Goal: Task Accomplishment & Management: Manage account settings

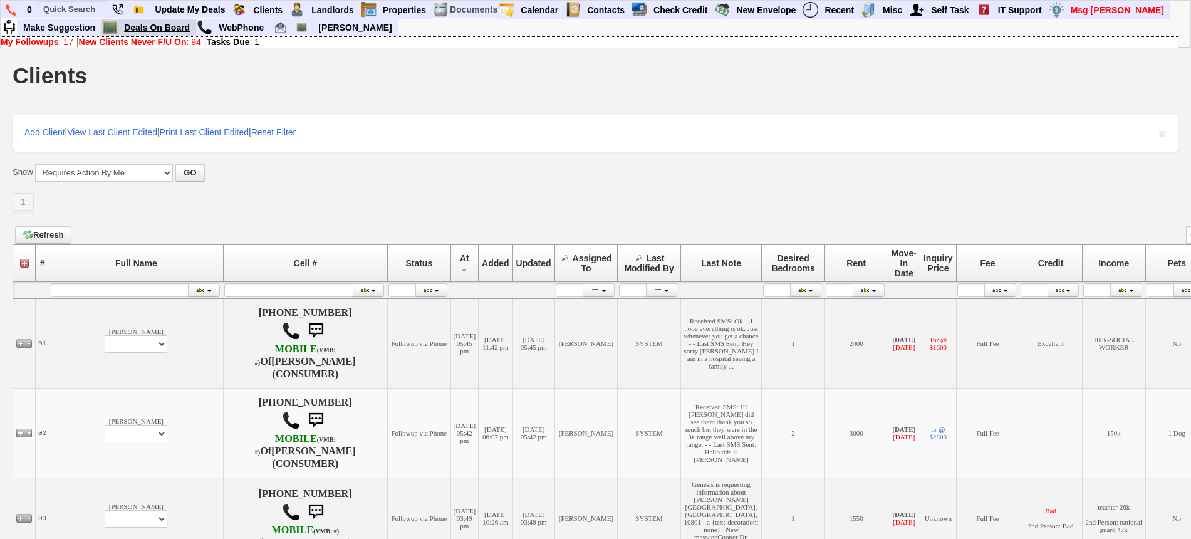
click at [160, 30] on link "Deals On Board" at bounding box center [157, 27] width 76 height 16
click at [85, 9] on input "text" at bounding box center [72, 9] width 69 height 16
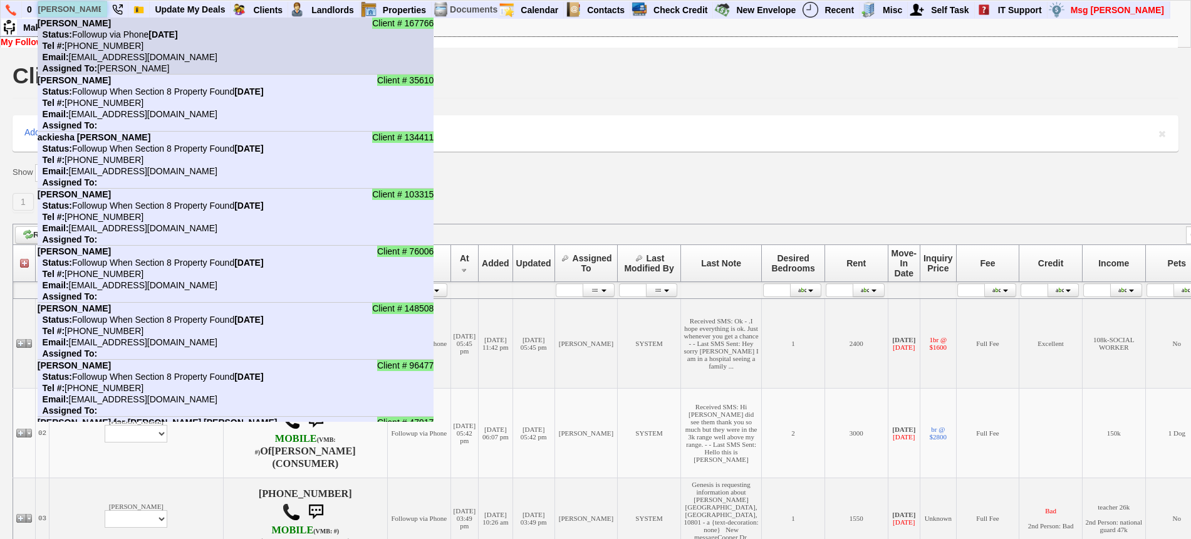
type input "evans"
click at [106, 29] on nobr "Status: Followup via Phone Thursday, October 9th, 2025" at bounding box center [108, 34] width 140 height 10
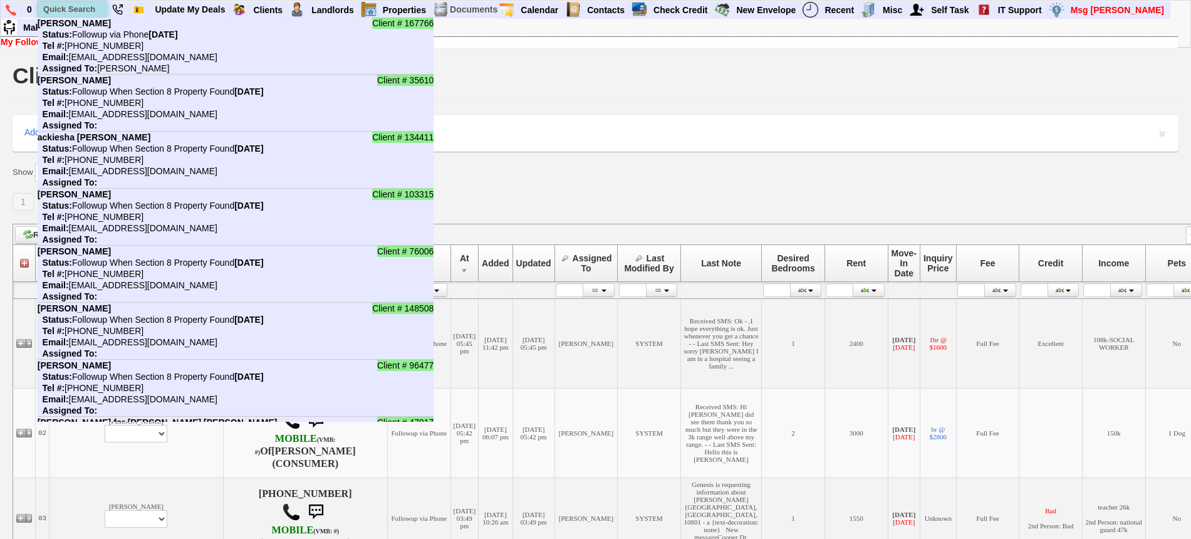
click at [96, 12] on input "text" at bounding box center [72, 9] width 69 height 16
paste input "646) 361-0320"
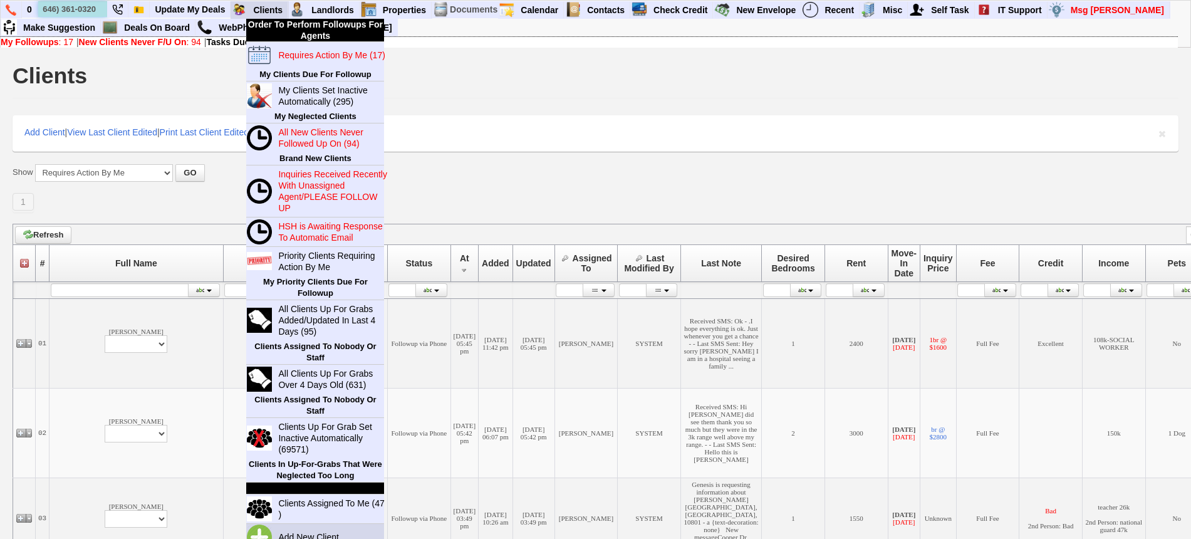
type input "646) 361-0320"
click at [317, 478] on link "Add New Client" at bounding box center [313, 537] width 81 height 16
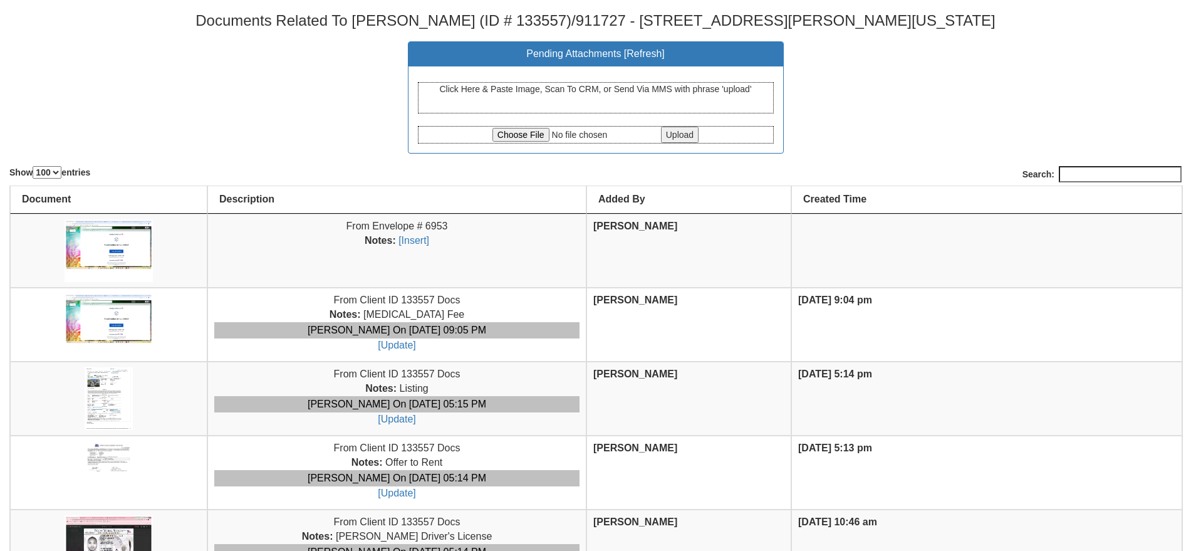
select select "100"
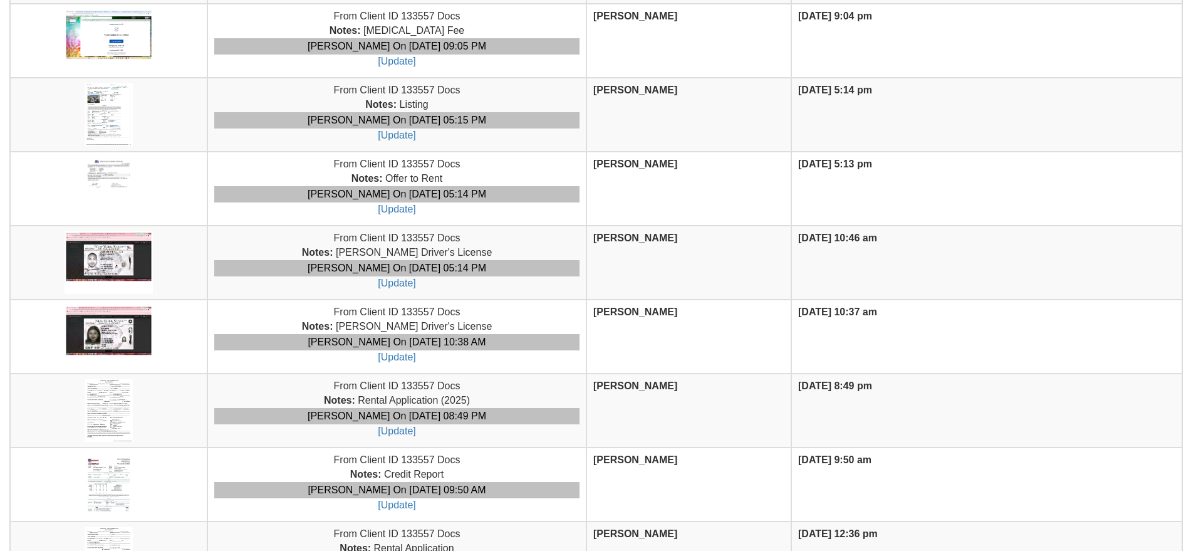
scroll to position [275, 0]
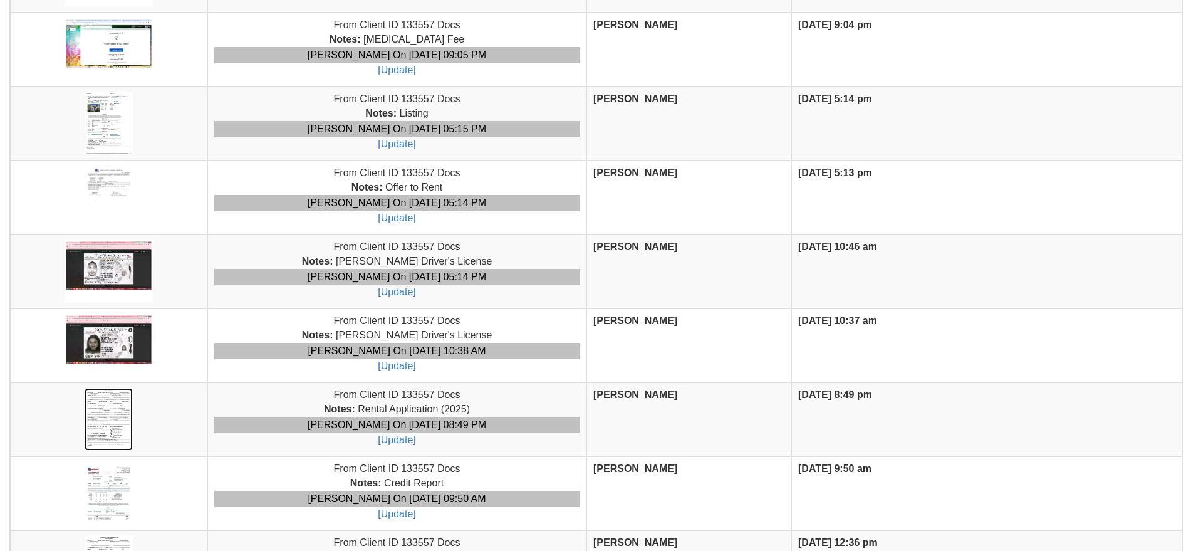
click at [108, 415] on img at bounding box center [109, 419] width 48 height 63
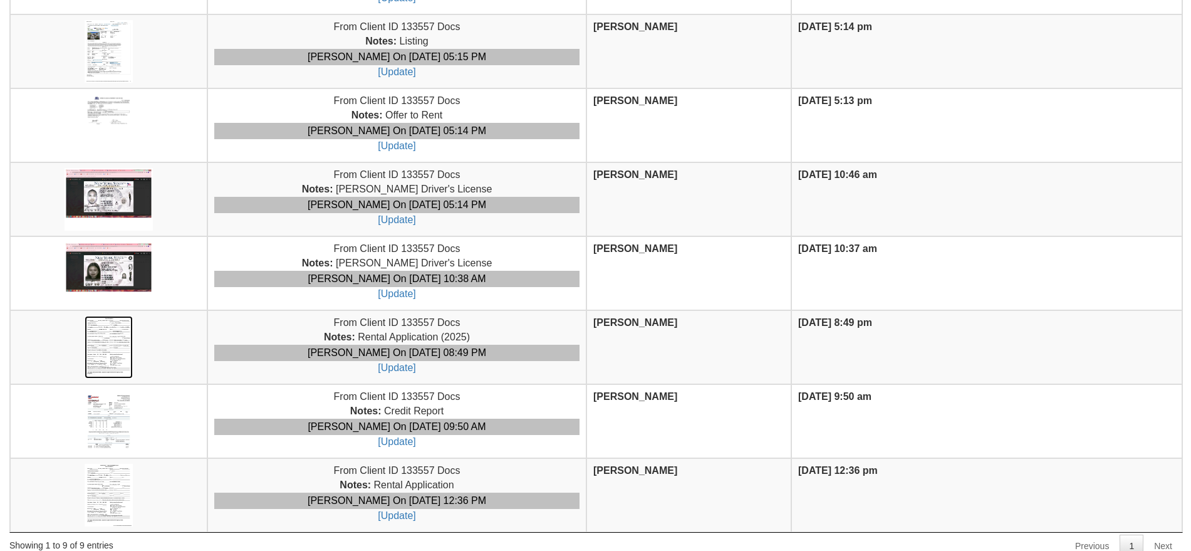
scroll to position [353, 0]
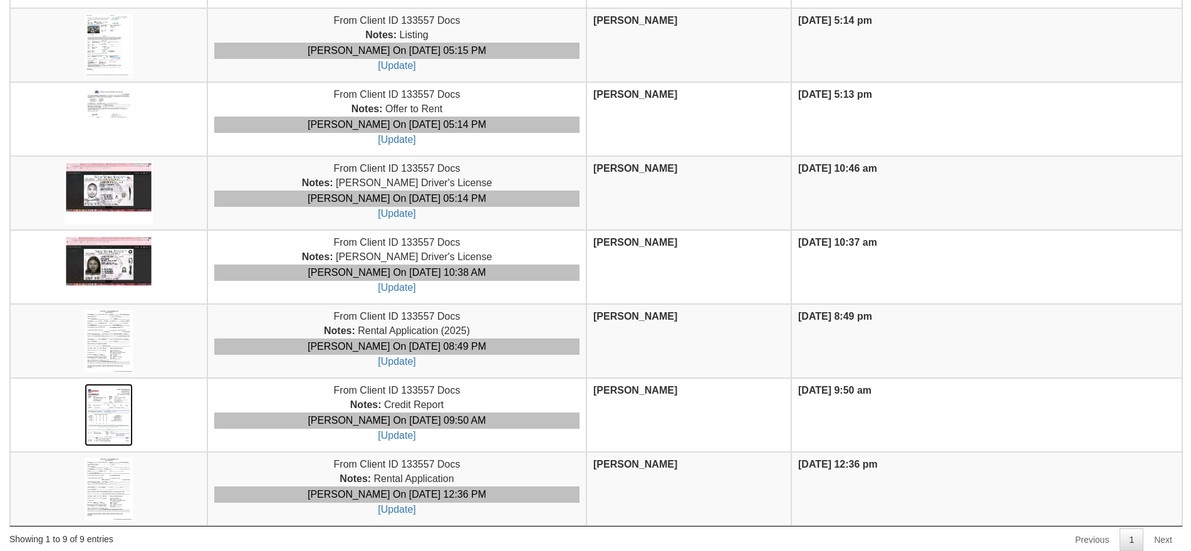
click at [111, 397] on img at bounding box center [109, 414] width 48 height 63
click at [107, 251] on img at bounding box center [109, 267] width 89 height 63
click at [115, 192] on img at bounding box center [109, 193] width 89 height 63
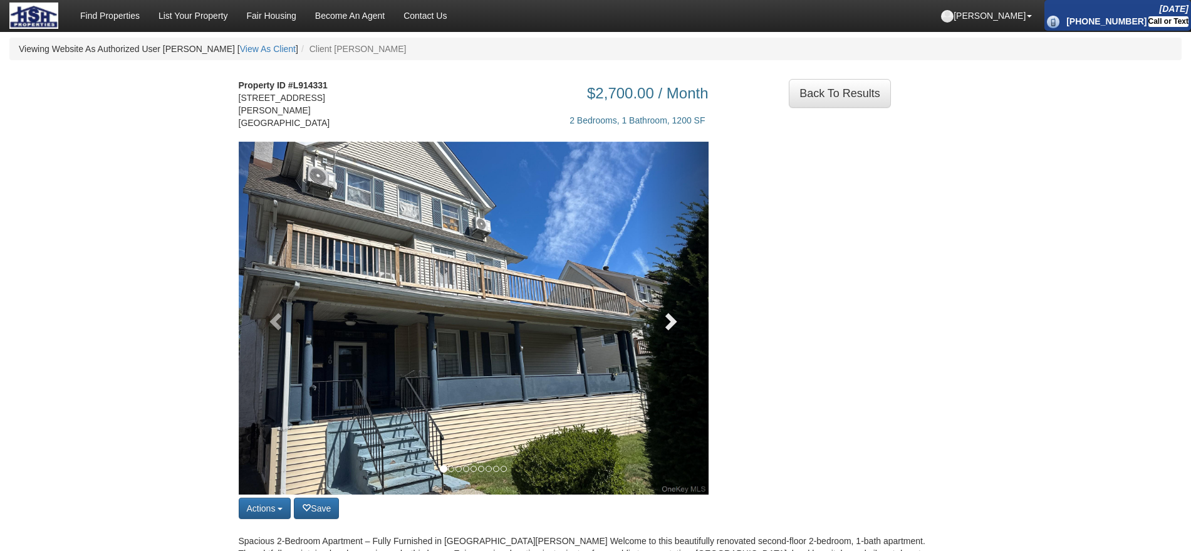
click at [665, 316] on span at bounding box center [669, 320] width 19 height 19
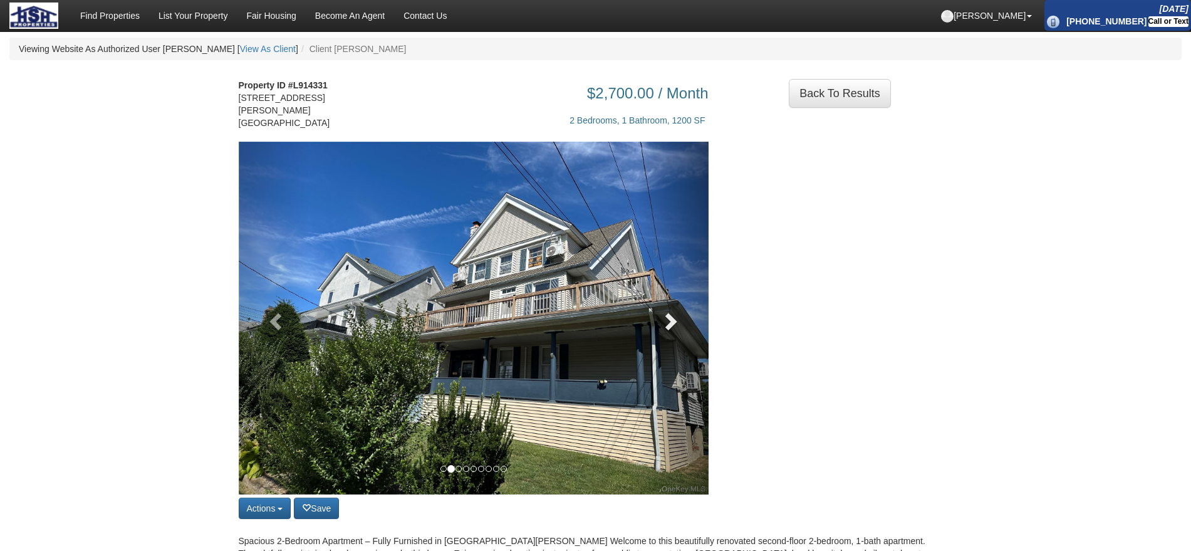
click at [665, 316] on span at bounding box center [669, 320] width 19 height 19
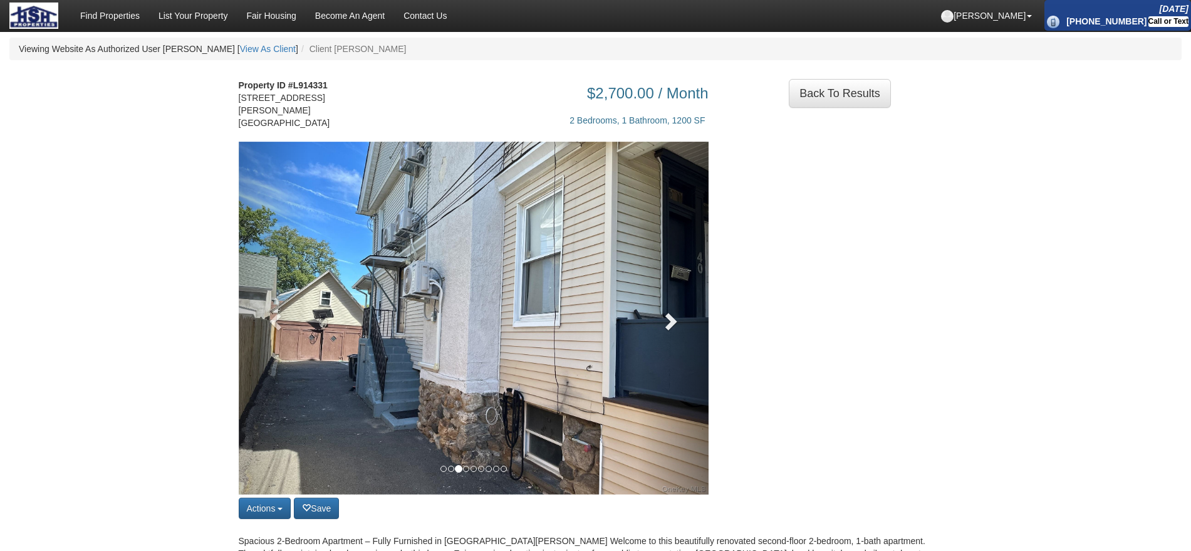
click at [665, 316] on span at bounding box center [669, 320] width 19 height 19
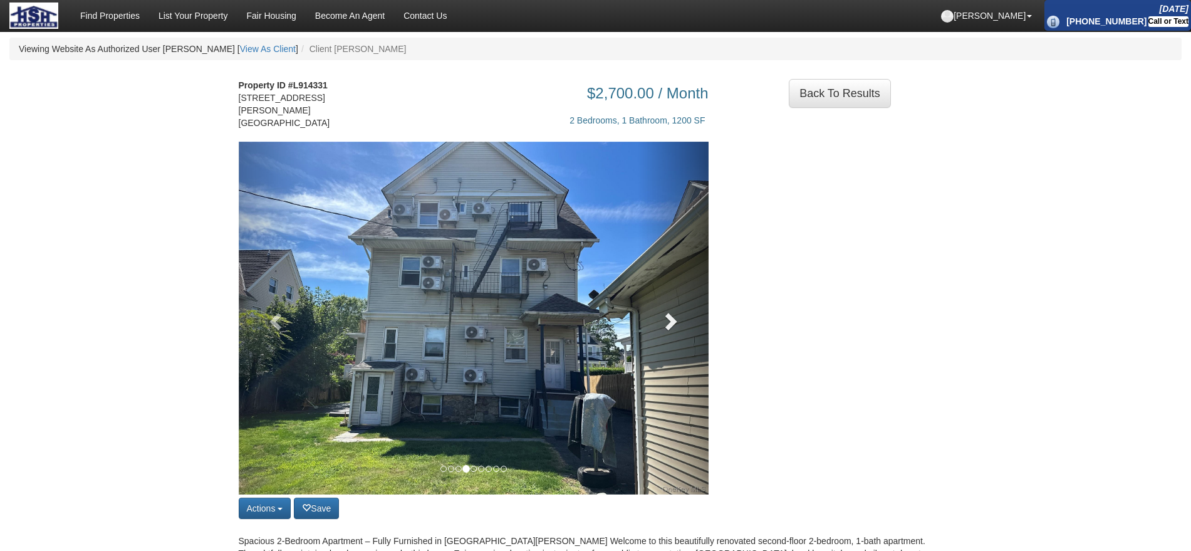
click at [665, 316] on span at bounding box center [669, 320] width 19 height 19
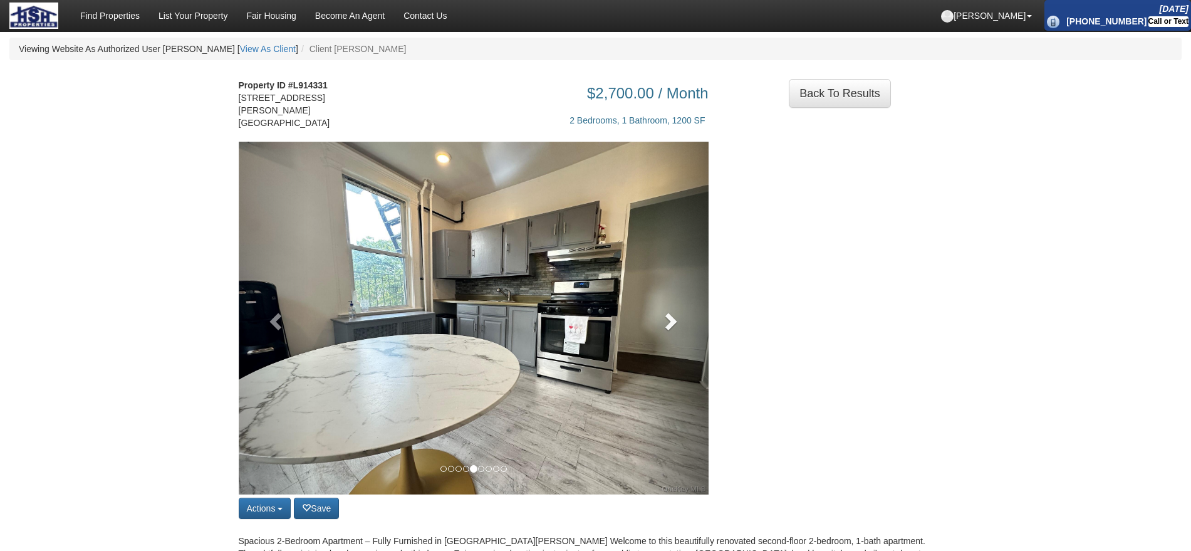
click at [665, 316] on span at bounding box center [669, 320] width 19 height 19
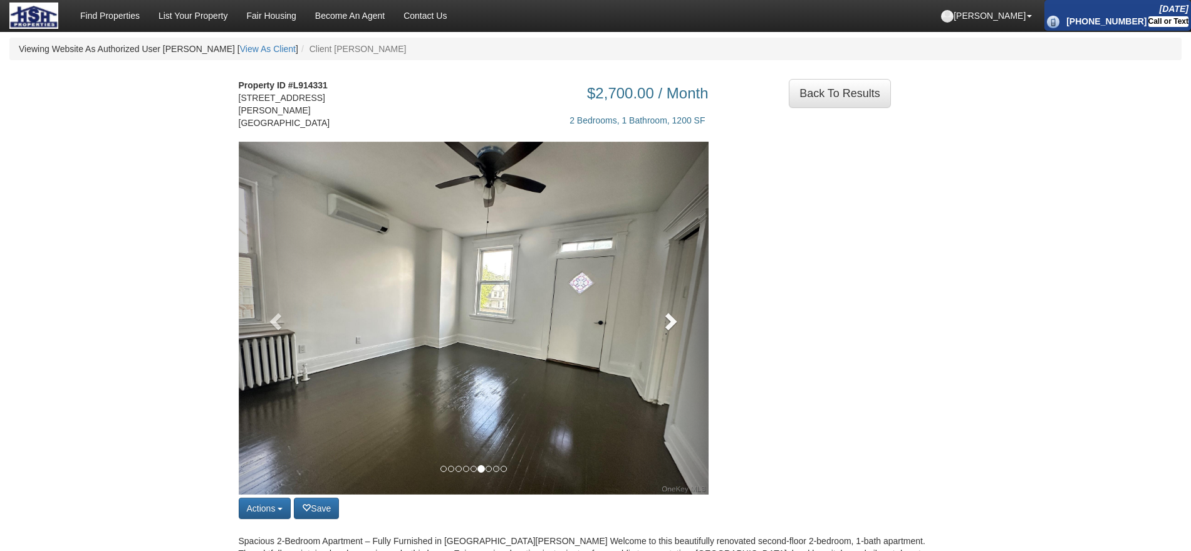
click at [665, 316] on span at bounding box center [669, 320] width 19 height 19
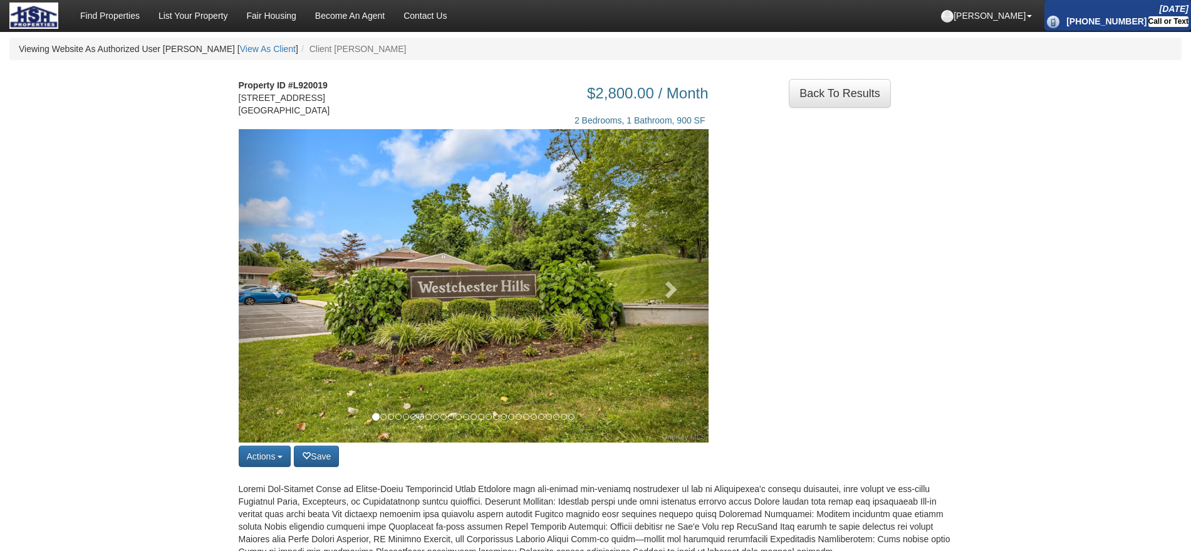
click at [636, 338] on img at bounding box center [474, 285] width 470 height 313
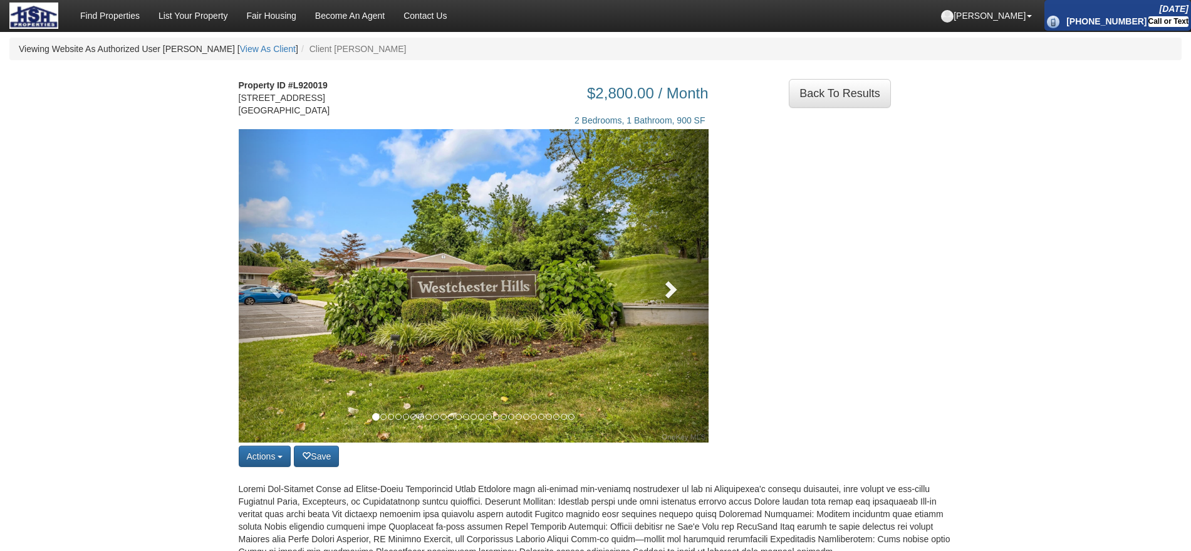
click at [654, 323] on link at bounding box center [673, 285] width 71 height 313
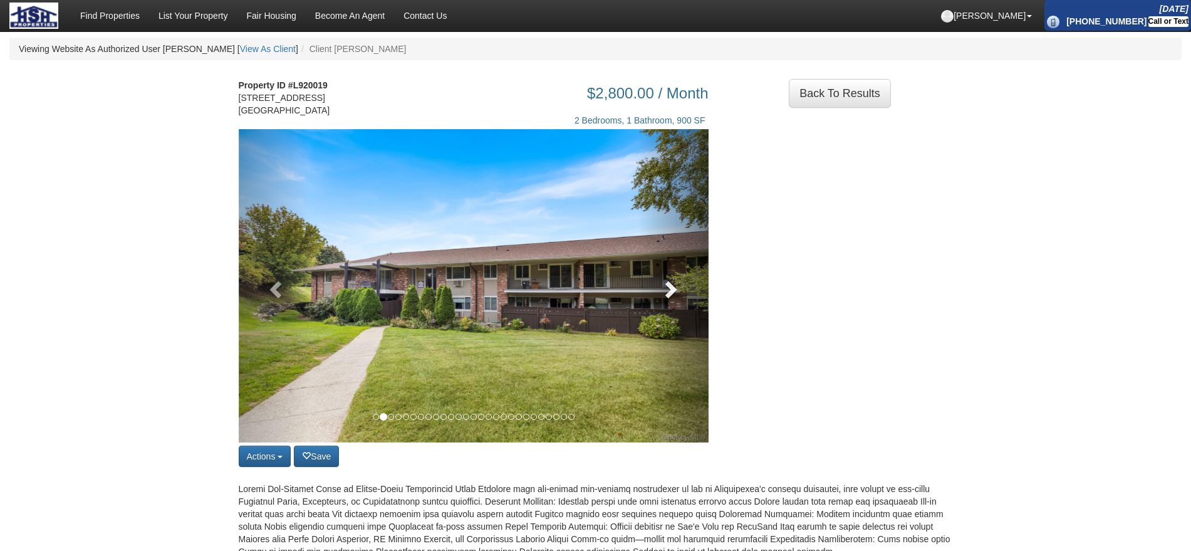
click at [655, 321] on link at bounding box center [673, 285] width 71 height 313
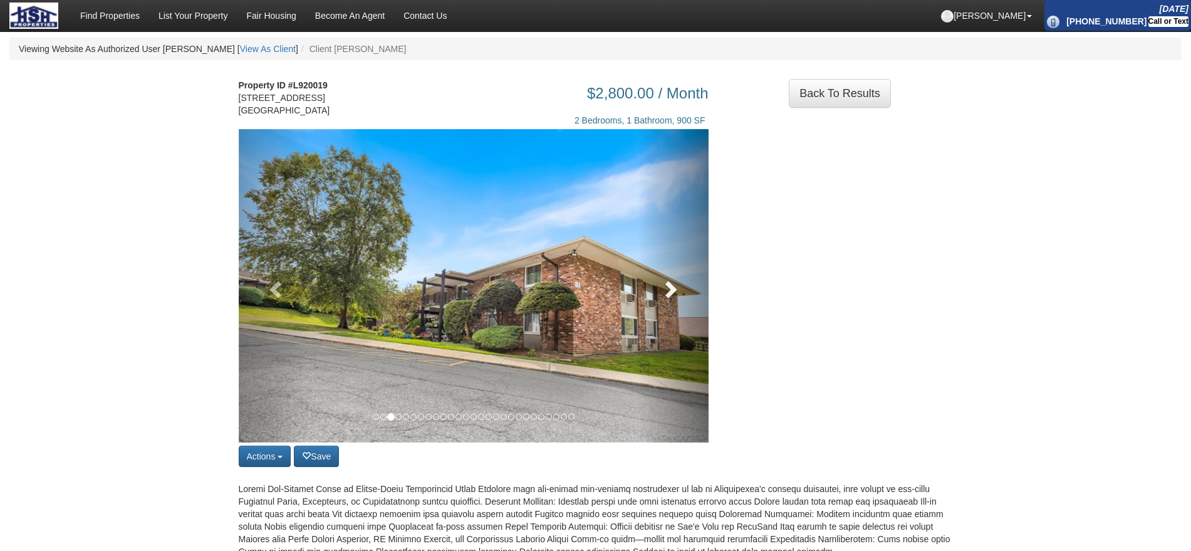
click at [655, 321] on link at bounding box center [673, 285] width 71 height 313
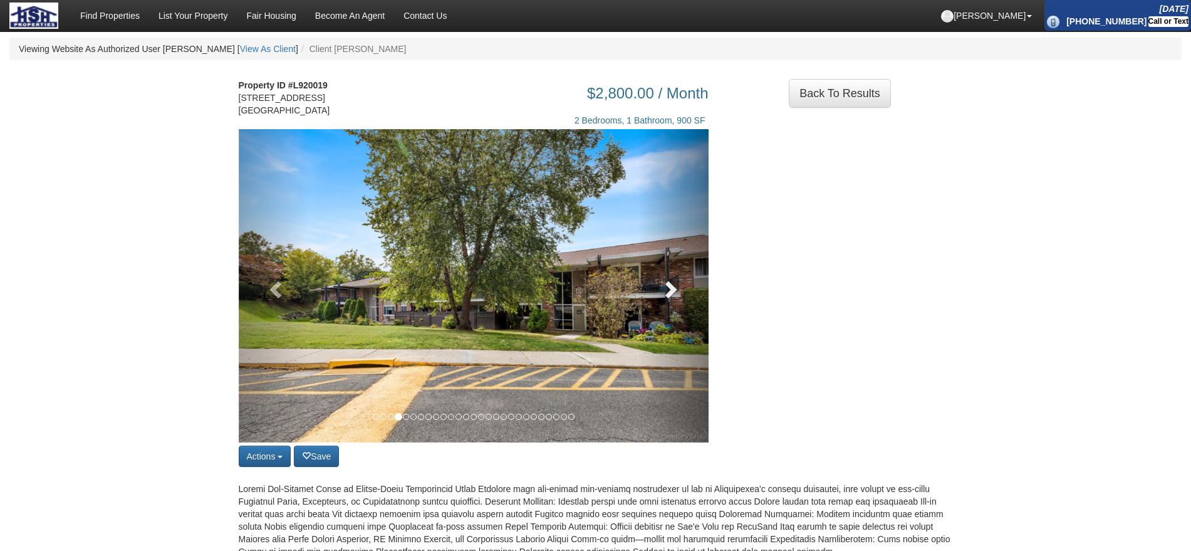
click at [655, 321] on link at bounding box center [673, 285] width 71 height 313
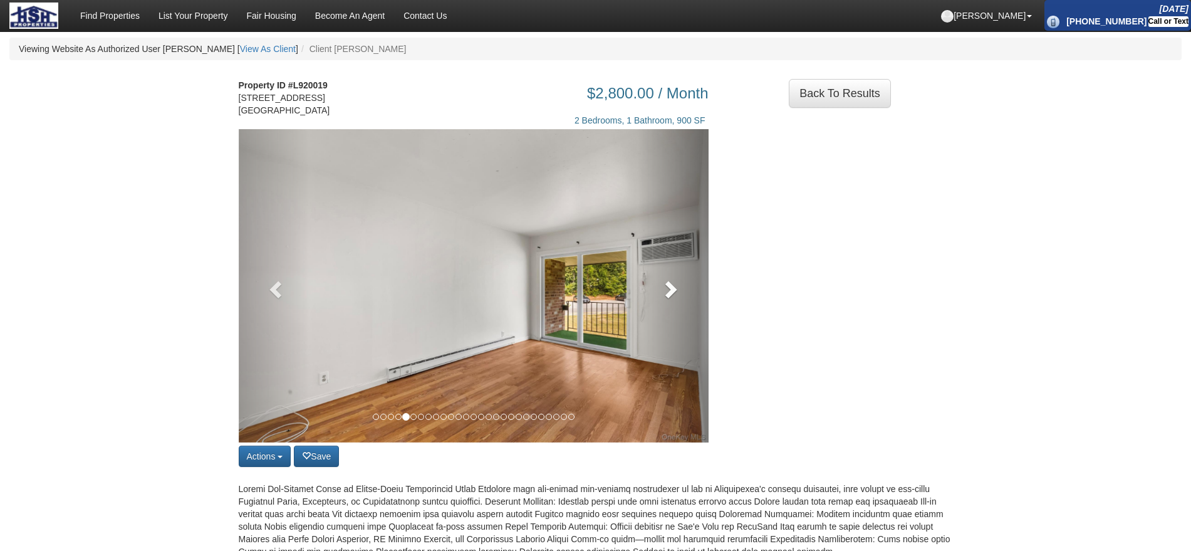
click at [655, 321] on link at bounding box center [673, 285] width 71 height 313
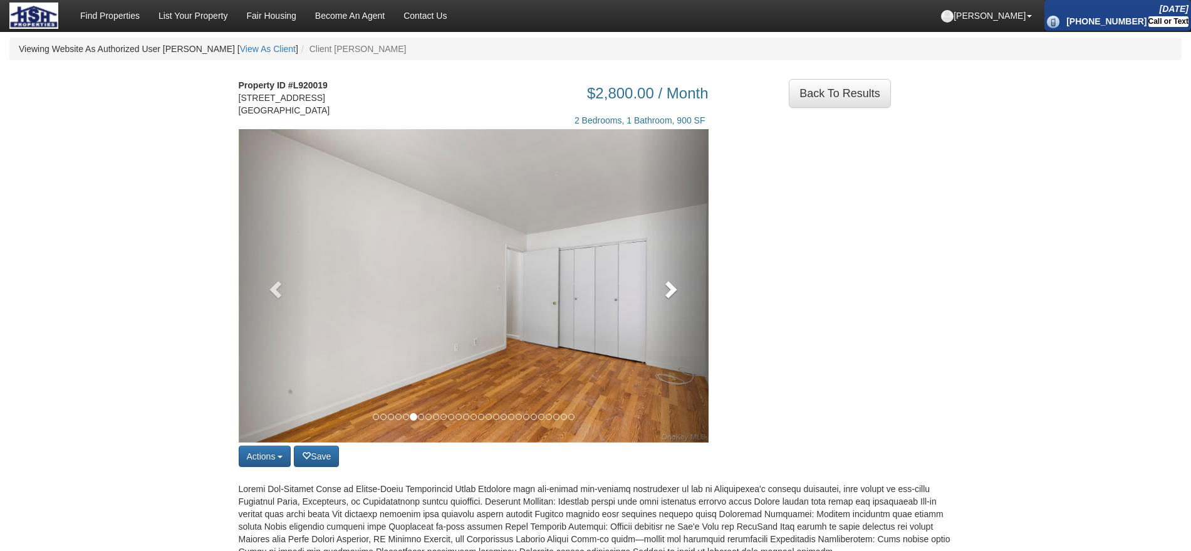
click at [655, 321] on link at bounding box center [673, 285] width 71 height 313
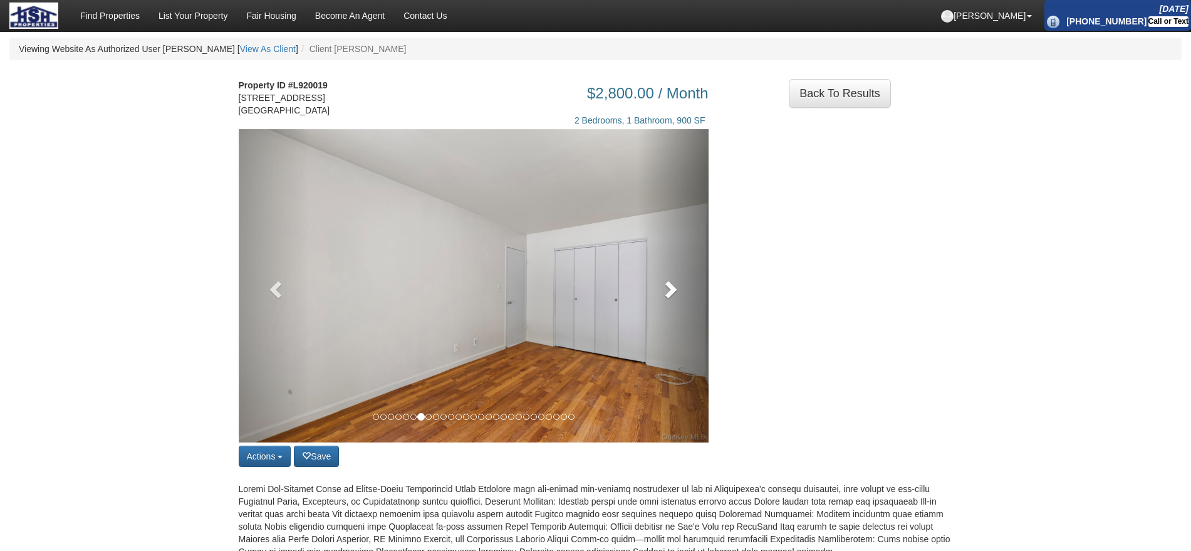
click at [655, 321] on link at bounding box center [673, 285] width 71 height 313
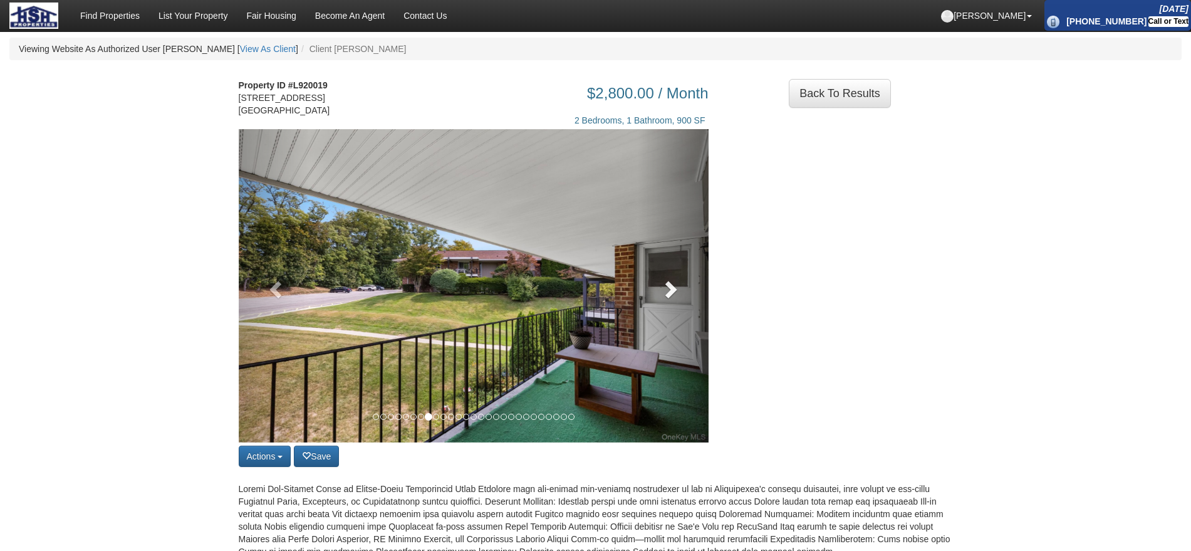
click at [655, 321] on link at bounding box center [673, 285] width 71 height 313
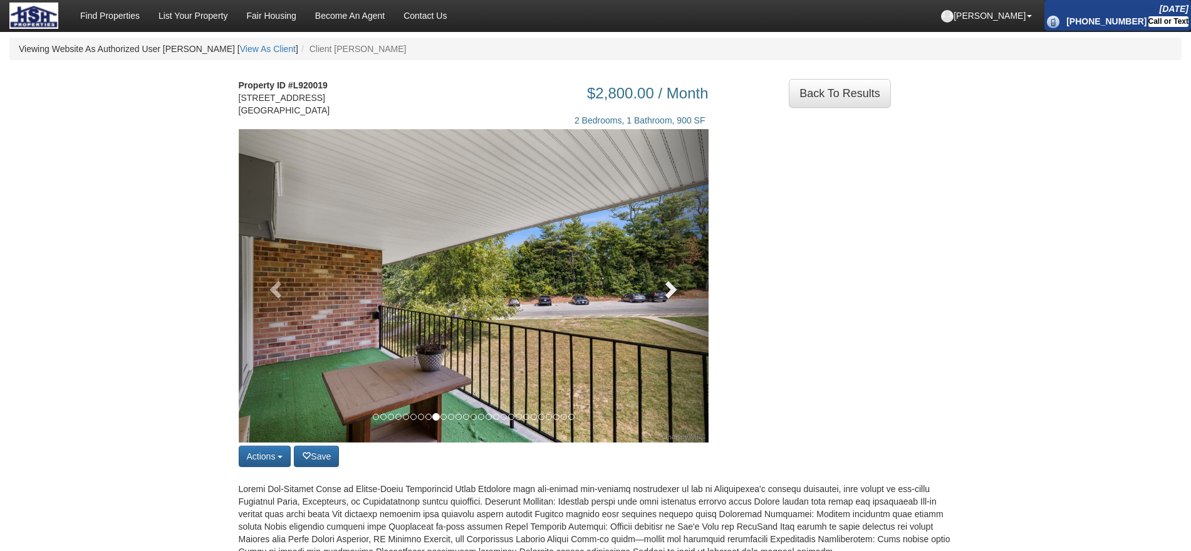
click at [655, 321] on link at bounding box center [673, 285] width 71 height 313
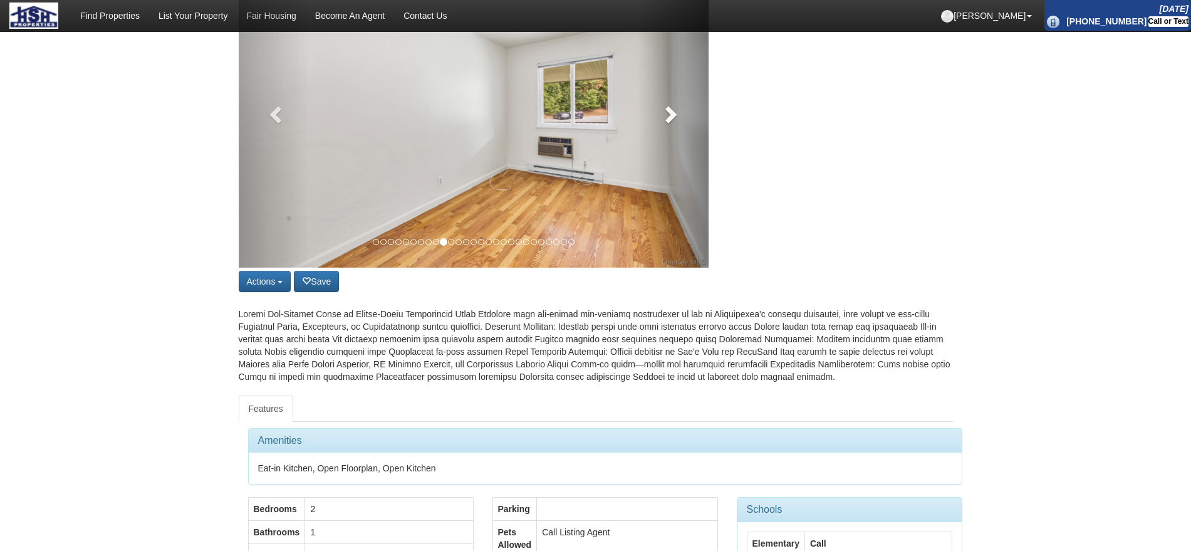
scroll to position [235, 0]
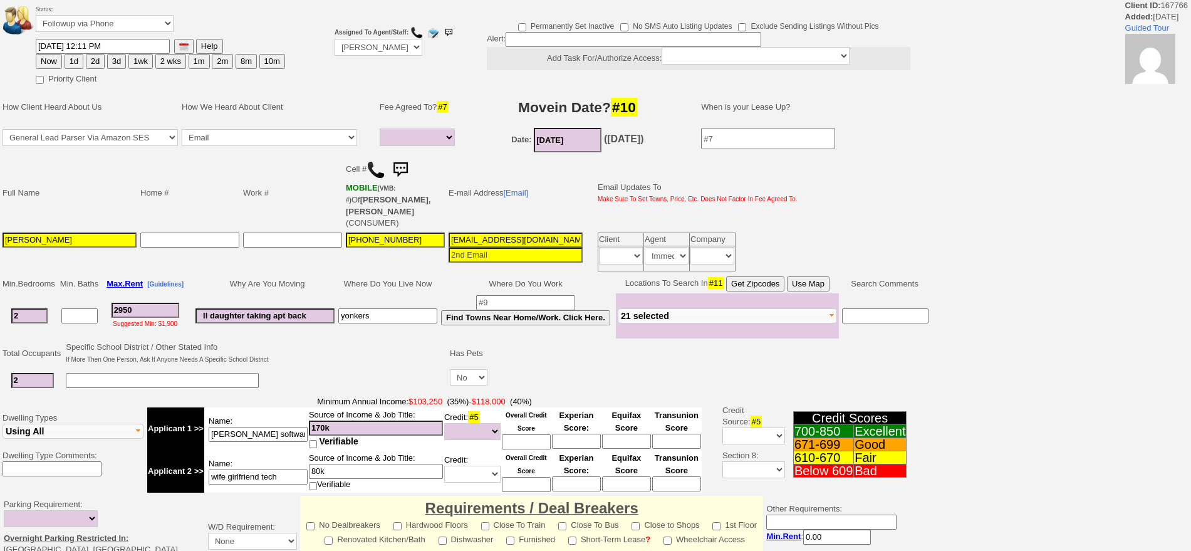
select select
click at [404, 168] on img at bounding box center [400, 169] width 25 height 25
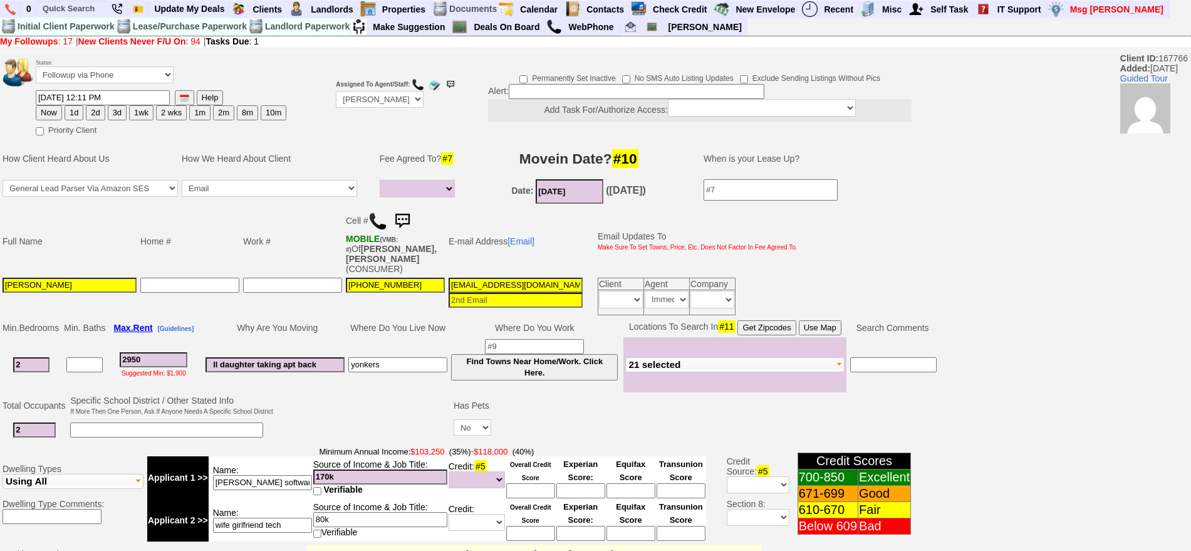
click at [403, 217] on img at bounding box center [402, 221] width 25 height 25
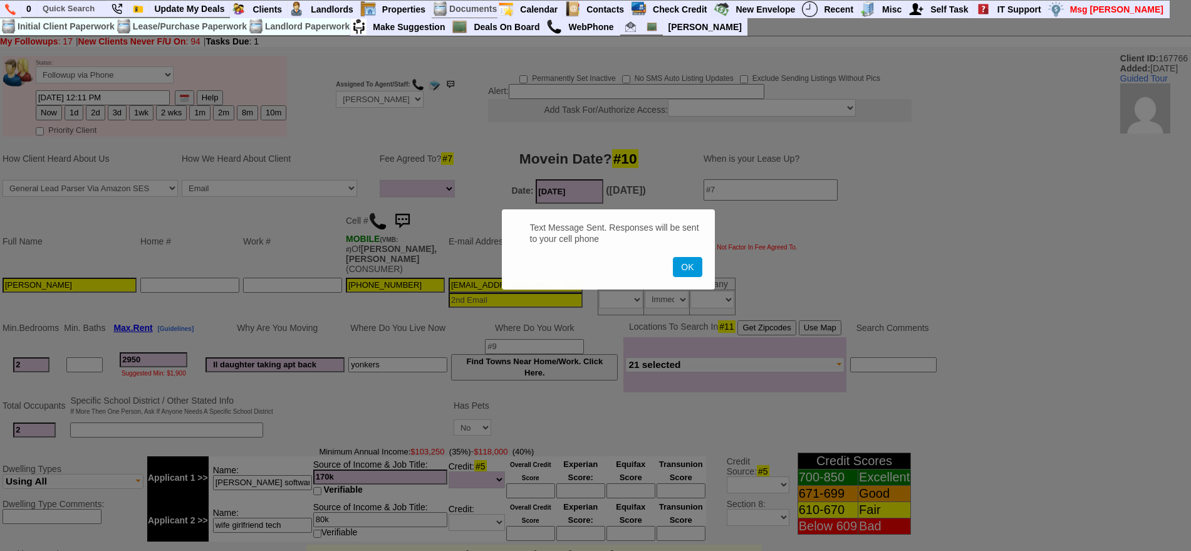
click at [673, 257] on button "OK" at bounding box center [687, 267] width 29 height 20
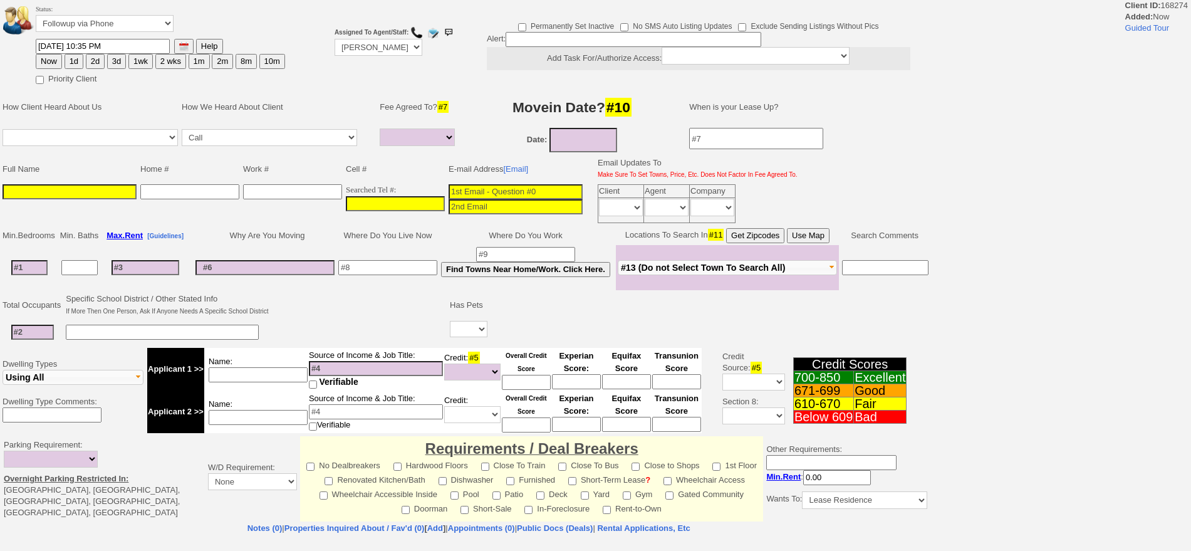
select select
click at [409, 205] on input "___-___-____" at bounding box center [395, 203] width 99 height 15
paste input "646-361-0320"
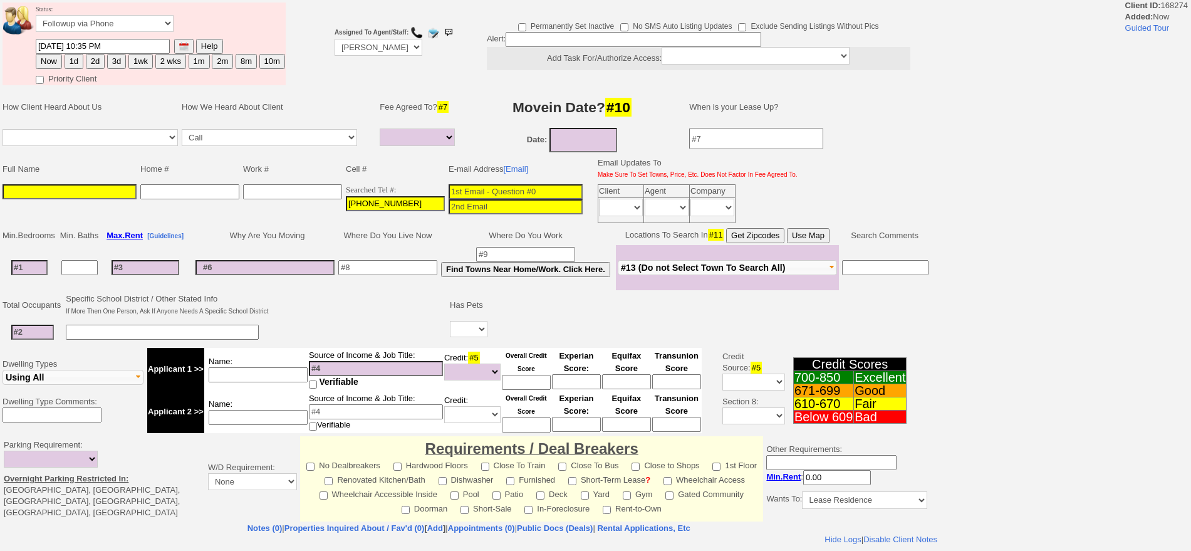
type input "646-361-0320"
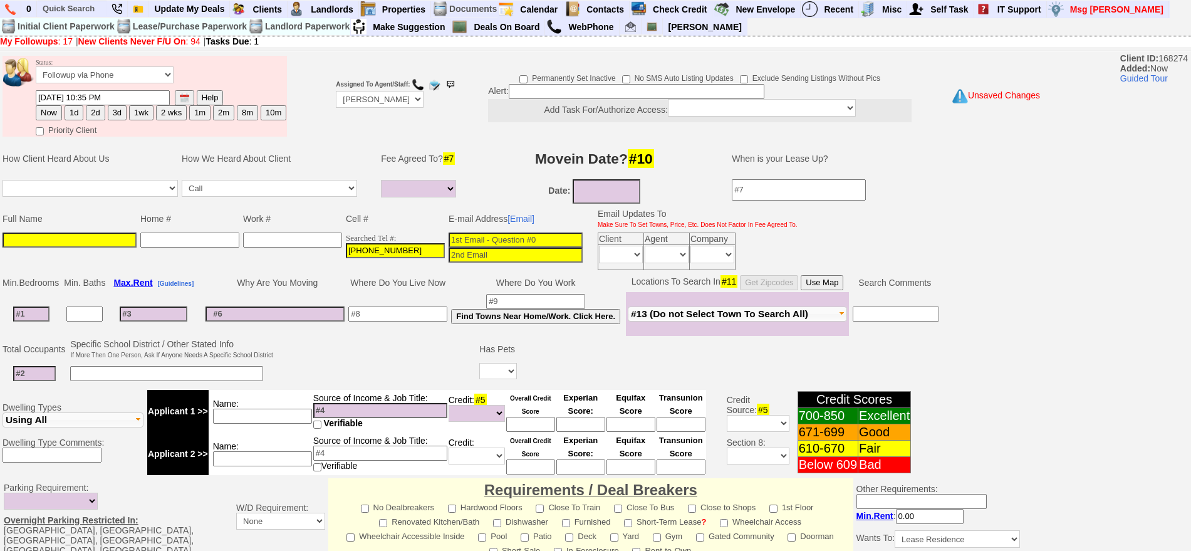
click at [490, 239] on input at bounding box center [516, 239] width 134 height 15
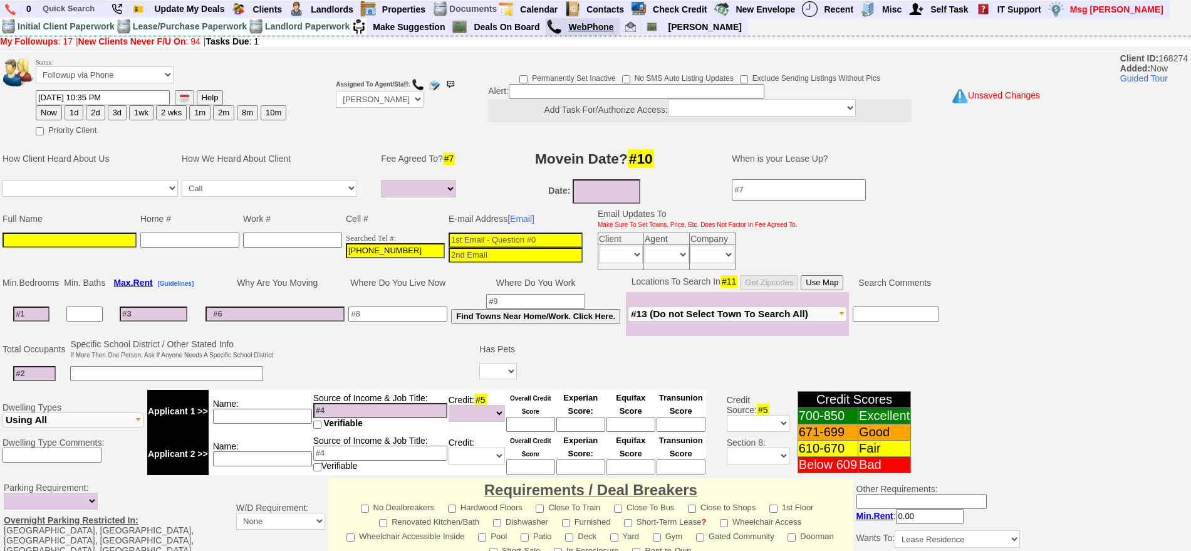
paste input "nasriaben812@gmail.com"
type input "nasriaben812@gmail.com"
click at [488, 240] on input "nasriaben812@gmail.com" at bounding box center [516, 239] width 134 height 15
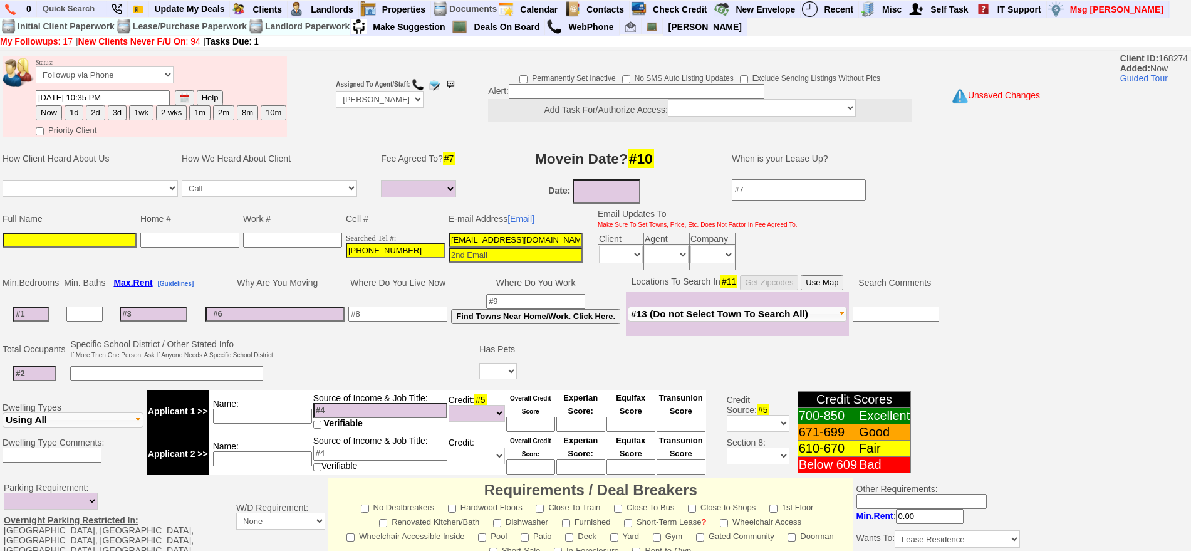
click at [488, 240] on input "nasriaben812@gmail.com" at bounding box center [516, 239] width 134 height 15
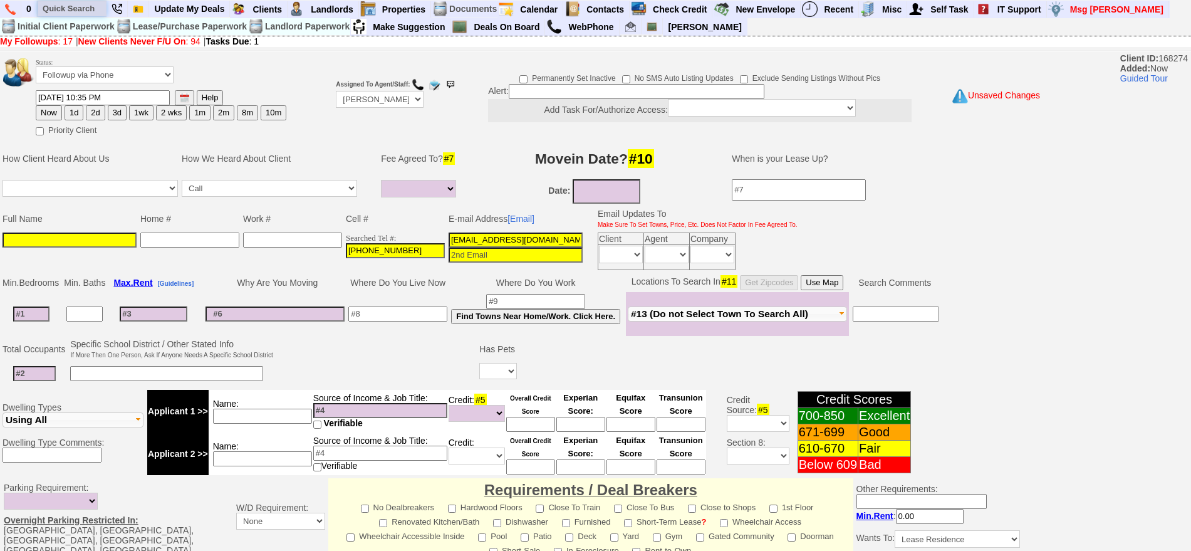
paste input "nasriaben812@gmail.com"
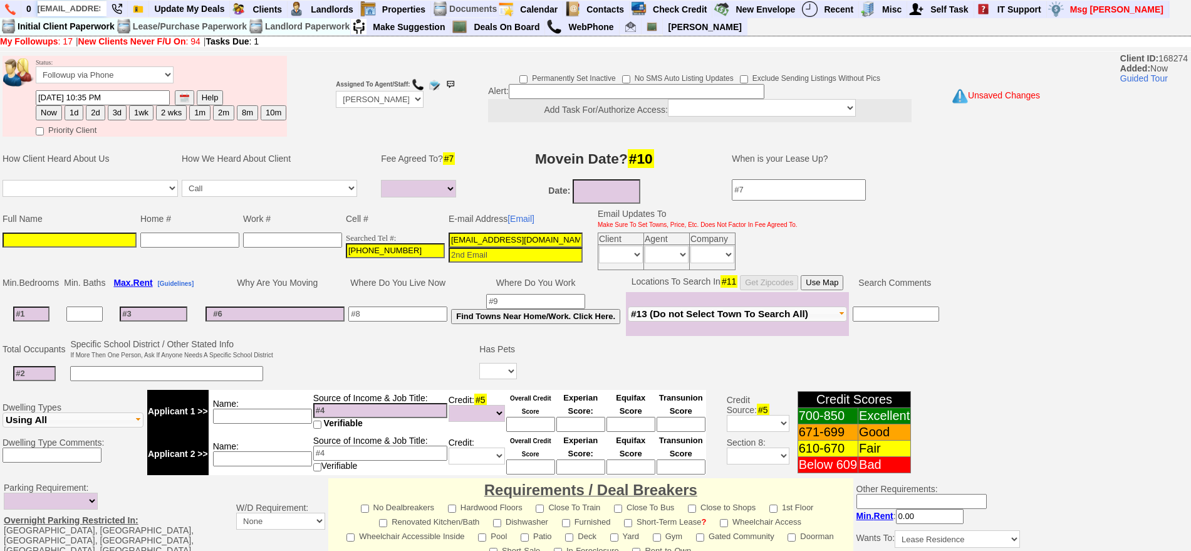
scroll to position [0, 37]
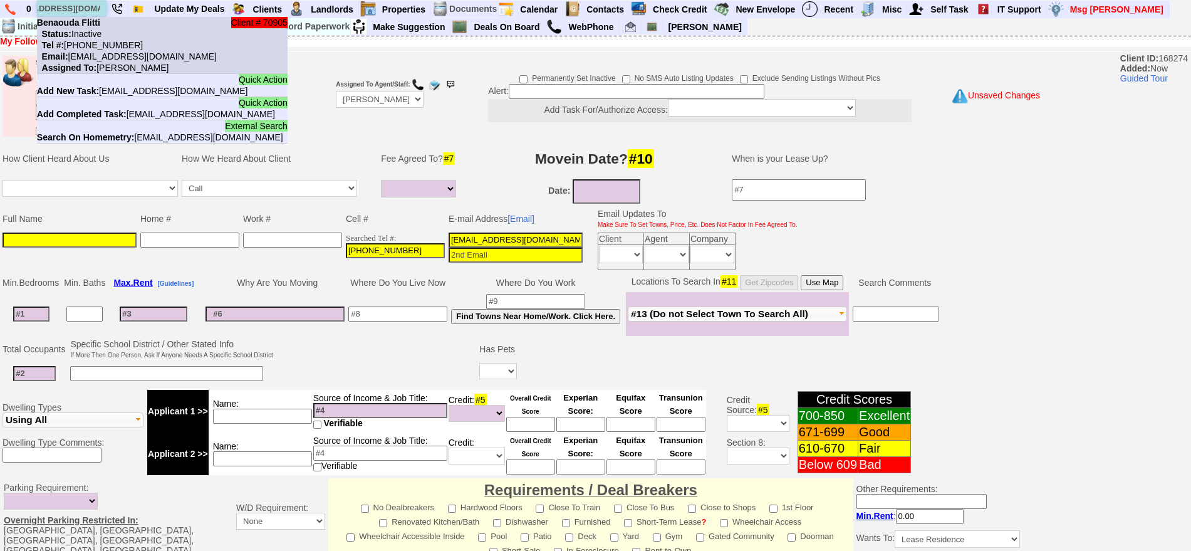
type input "nasriaben812@gmail.com"
click at [98, 23] on b "Benaouda Flitti" at bounding box center [68, 23] width 63 height 10
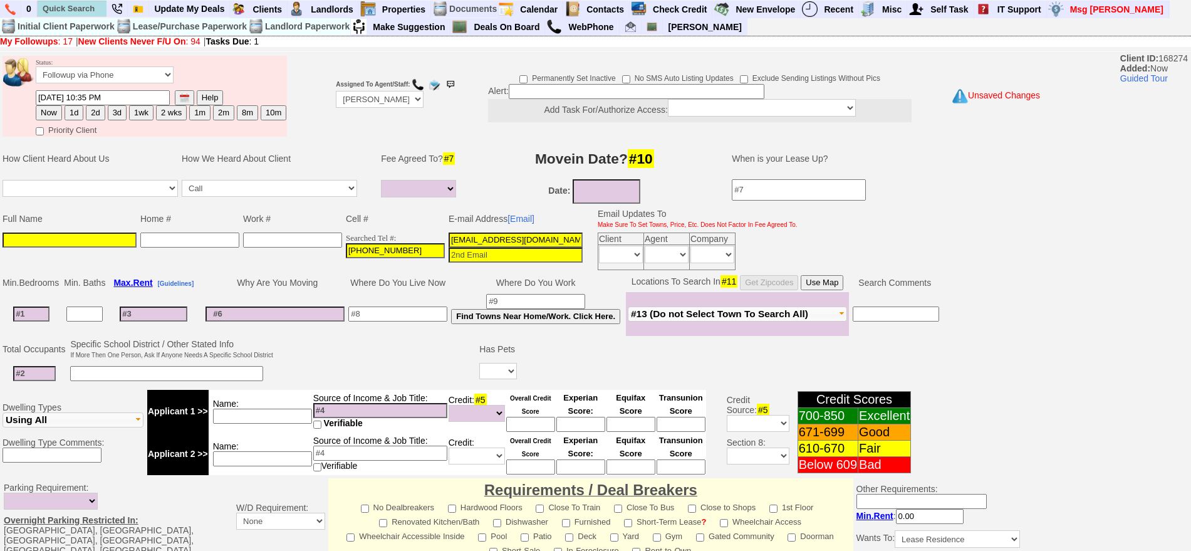
scroll to position [0, 0]
click at [110, 241] on input at bounding box center [70, 239] width 134 height 15
paste input "nasriaben812@gmail.com"
drag, startPoint x: 123, startPoint y: 239, endPoint x: 0, endPoint y: 244, distance: 123.5
click at [0, 244] on td "Full Name Home # Work # Cell # E-mail Address [Email] Email Updates To Make Sur…" at bounding box center [515, 239] width 1030 height 66
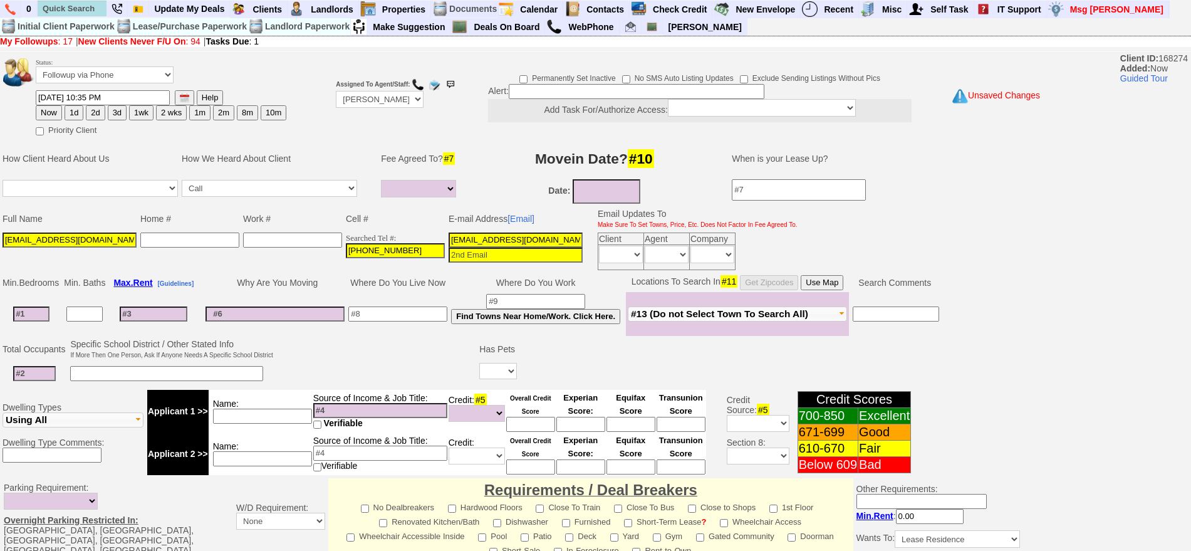
paste input "flitti"
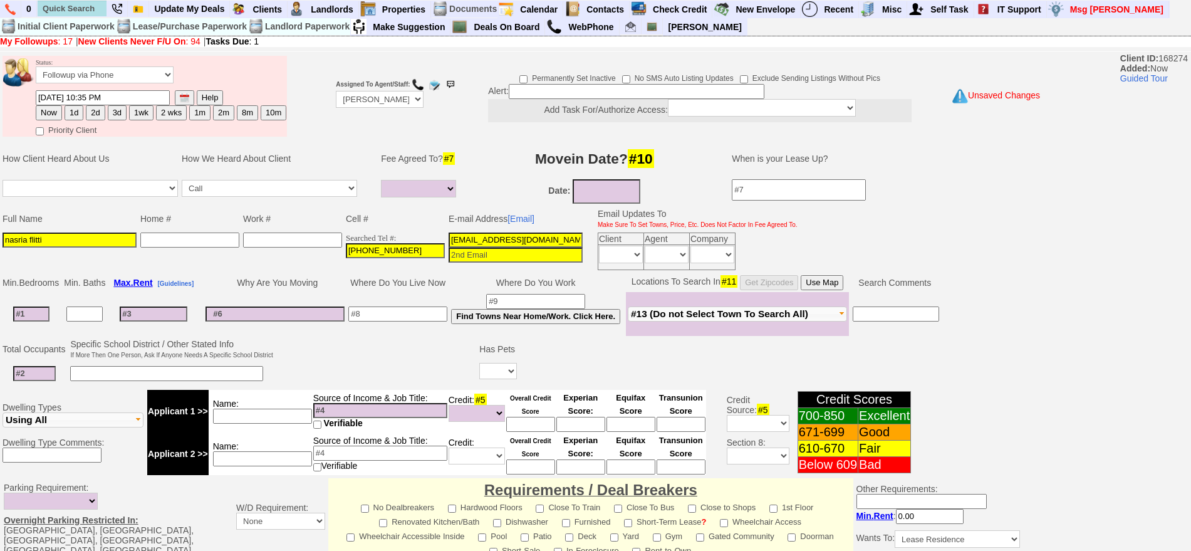
scroll to position [316, 0]
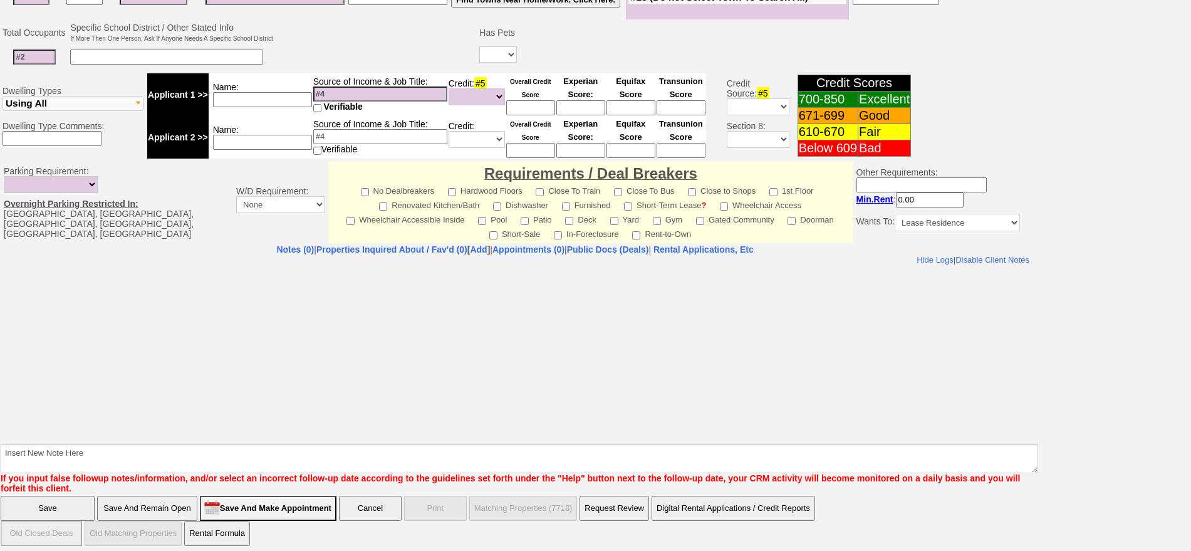
type input "nasria flitti"
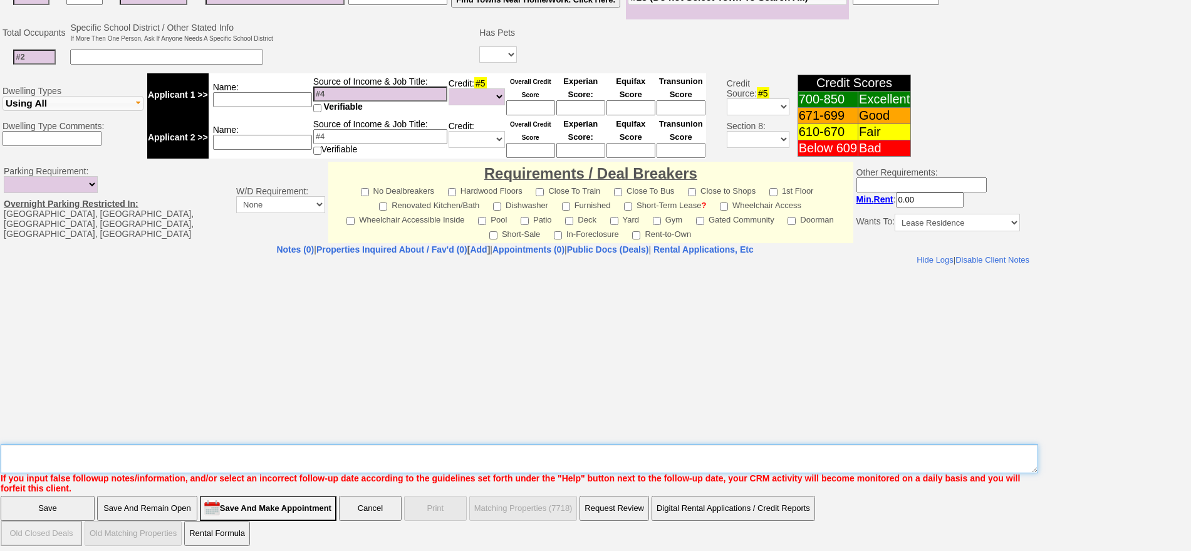
click at [630, 447] on textarea "Insert New Note Here" at bounding box center [519, 458] width 1037 height 29
type textarea "501 n barry ld fu"
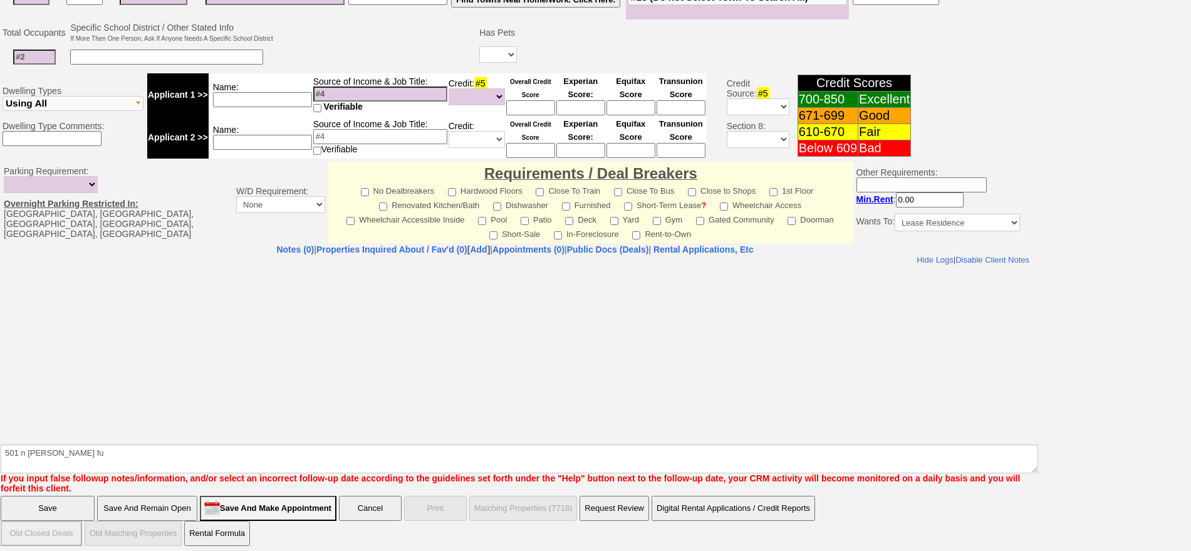
click input "Save" at bounding box center [48, 507] width 94 height 25
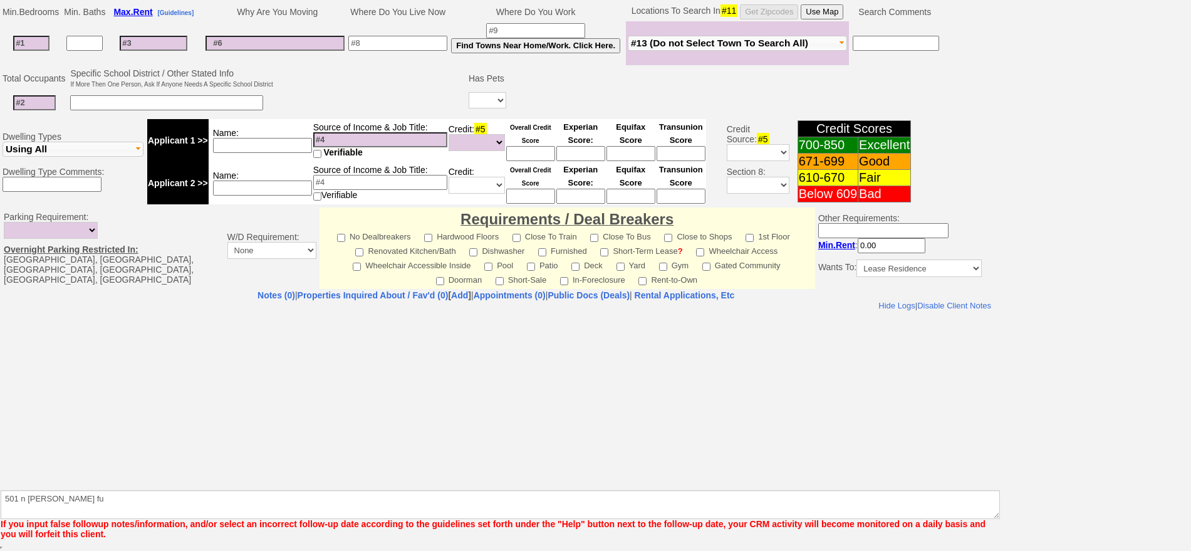
scroll to position [271, 0]
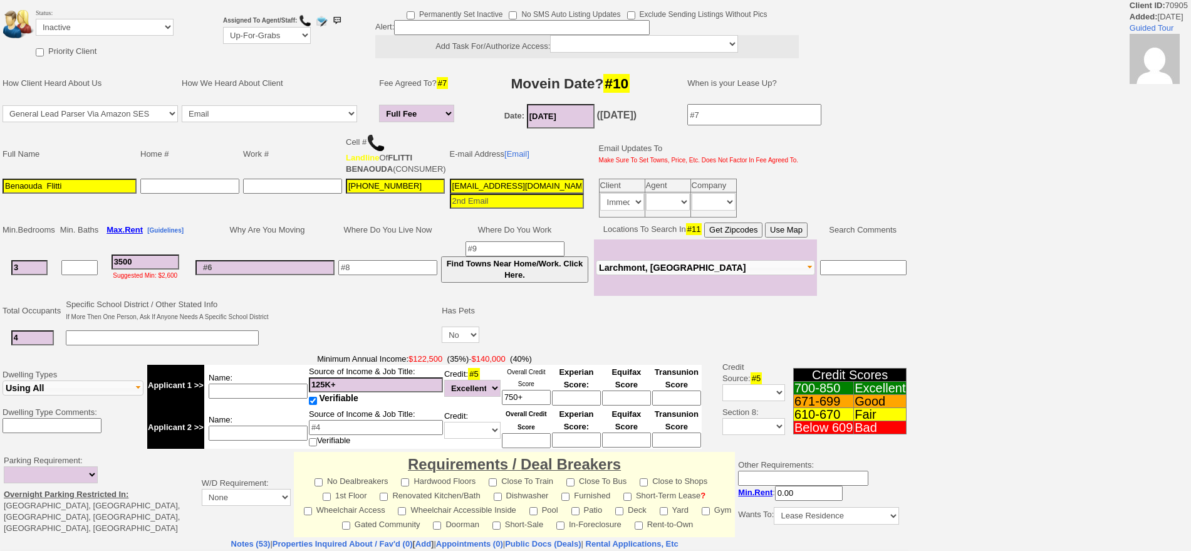
click at [524, 192] on input "nasriaben812@gmail.com" at bounding box center [517, 186] width 134 height 15
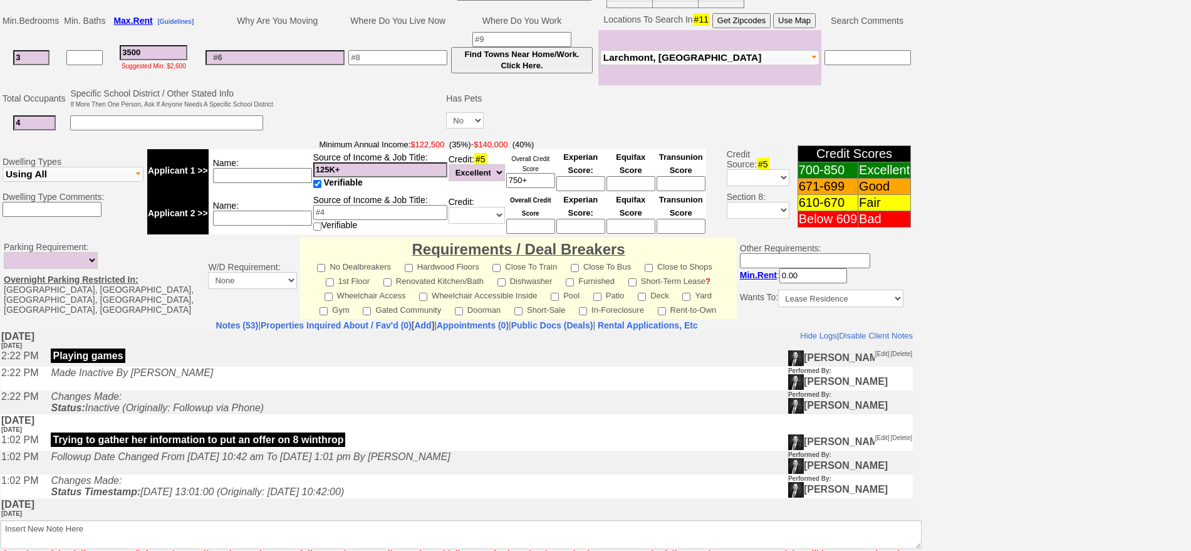
scroll to position [350, 0]
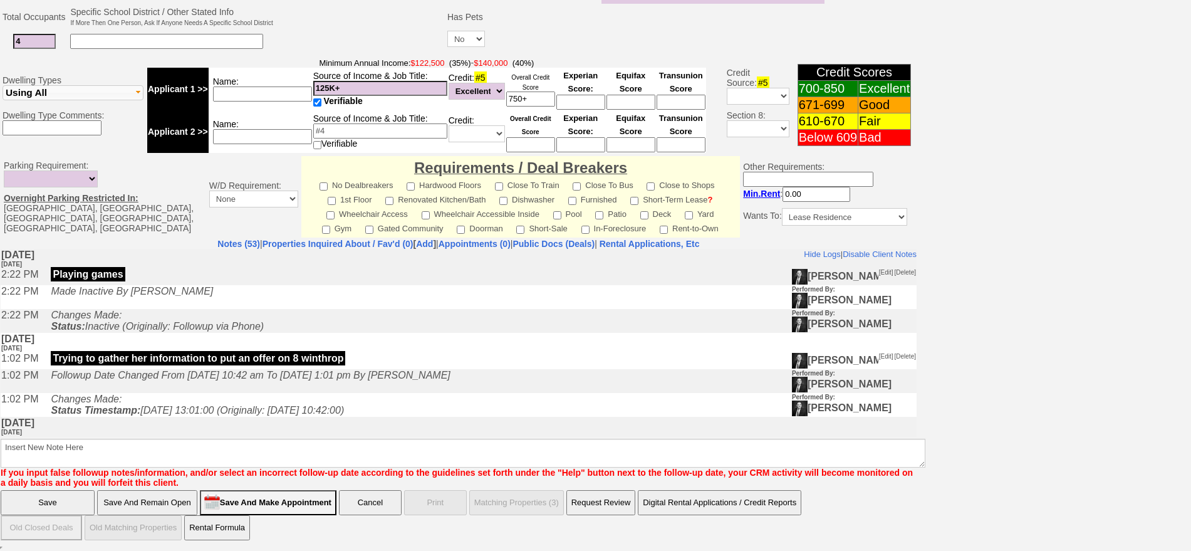
click at [51, 511] on input "Save" at bounding box center [48, 502] width 94 height 25
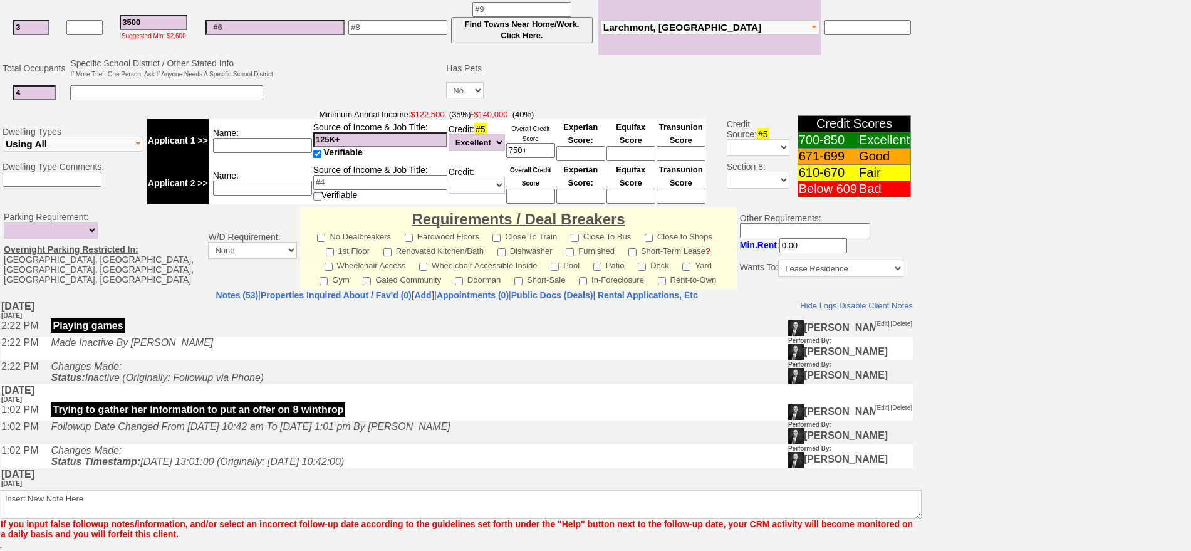
scroll to position [299, 0]
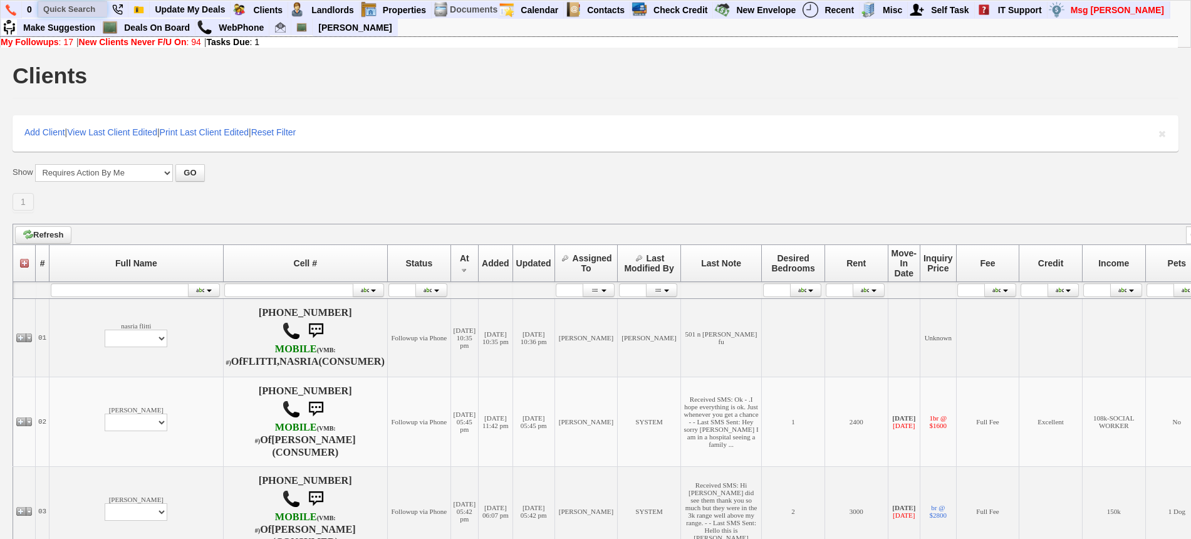
click at [75, 5] on input "text" at bounding box center [72, 9] width 69 height 16
paste input "[PHONE_NUMBER]"
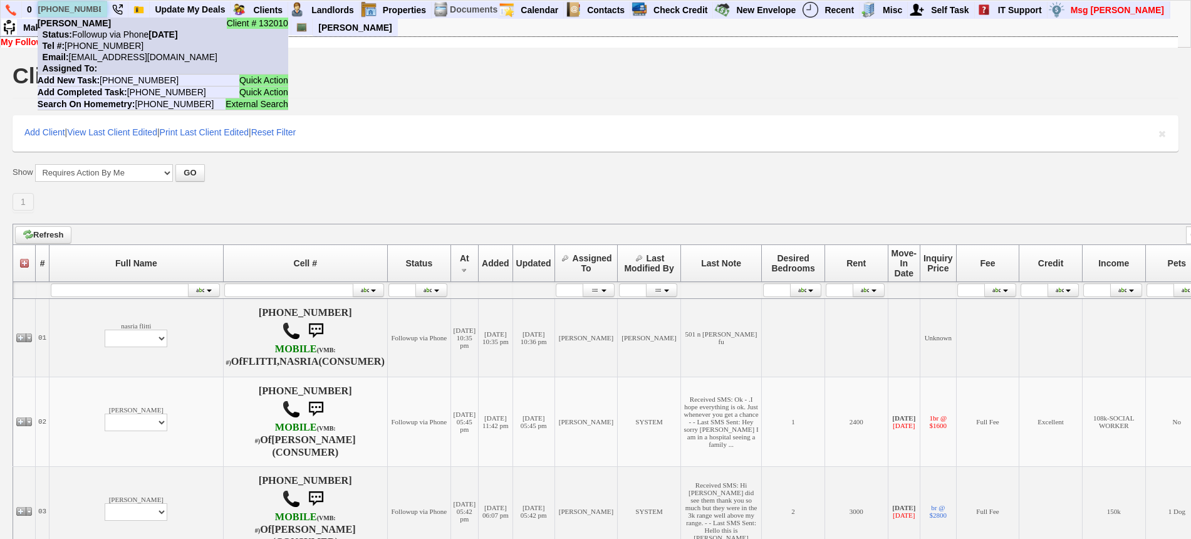
type input "[PHONE_NUMBER]"
click at [110, 33] on nobr "Status: Followup via Phone [DATE]" at bounding box center [108, 34] width 140 height 10
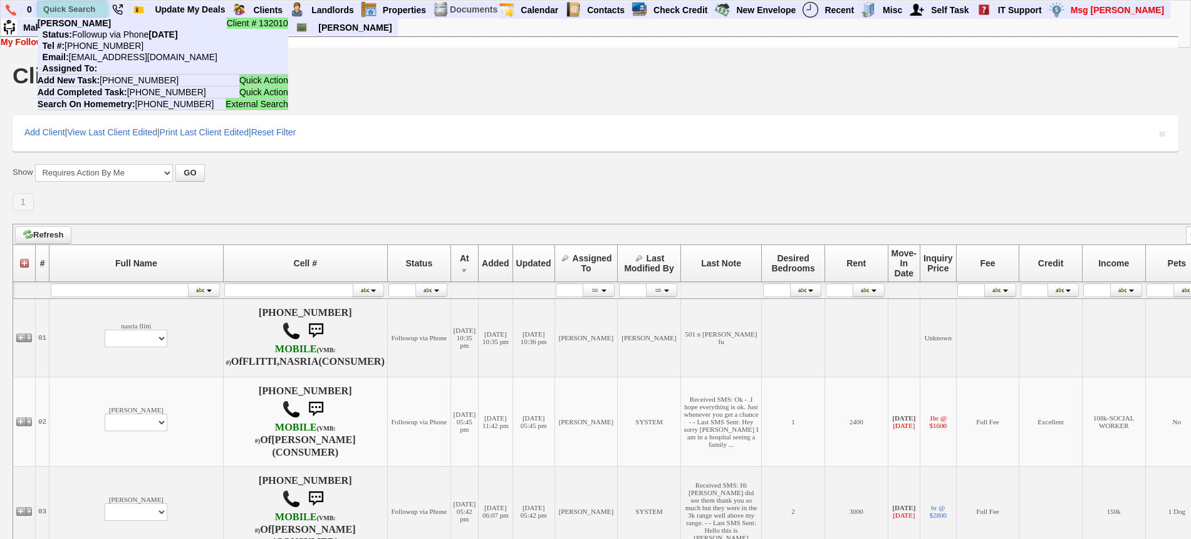
click at [65, 4] on input "text" at bounding box center [72, 9] width 69 height 16
paste input "[PHONE_NUMBER]"
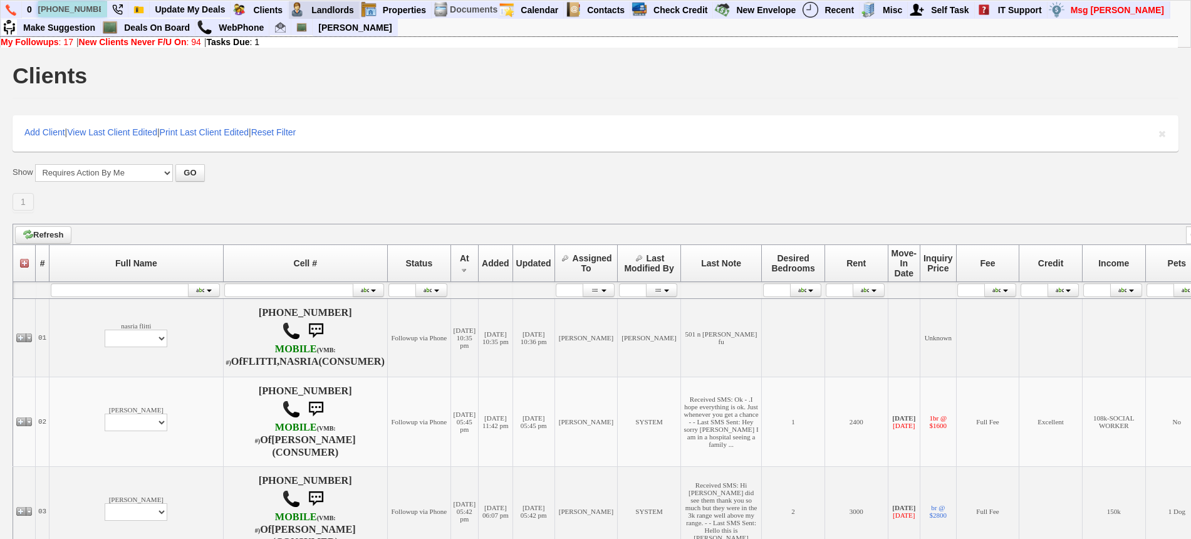
type input "912-506-8295"
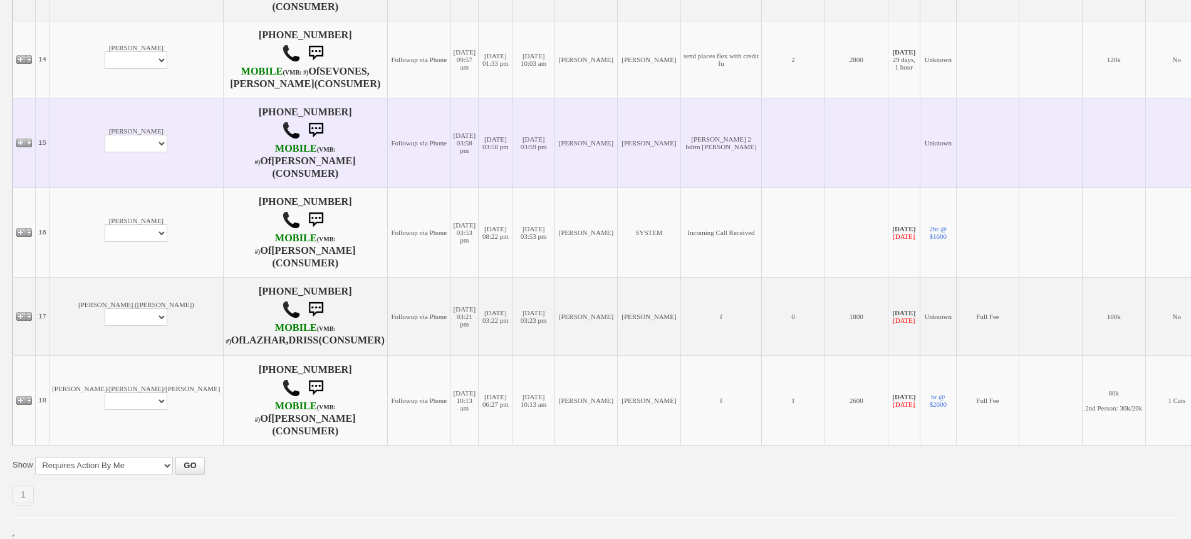
scroll to position [1488, 0]
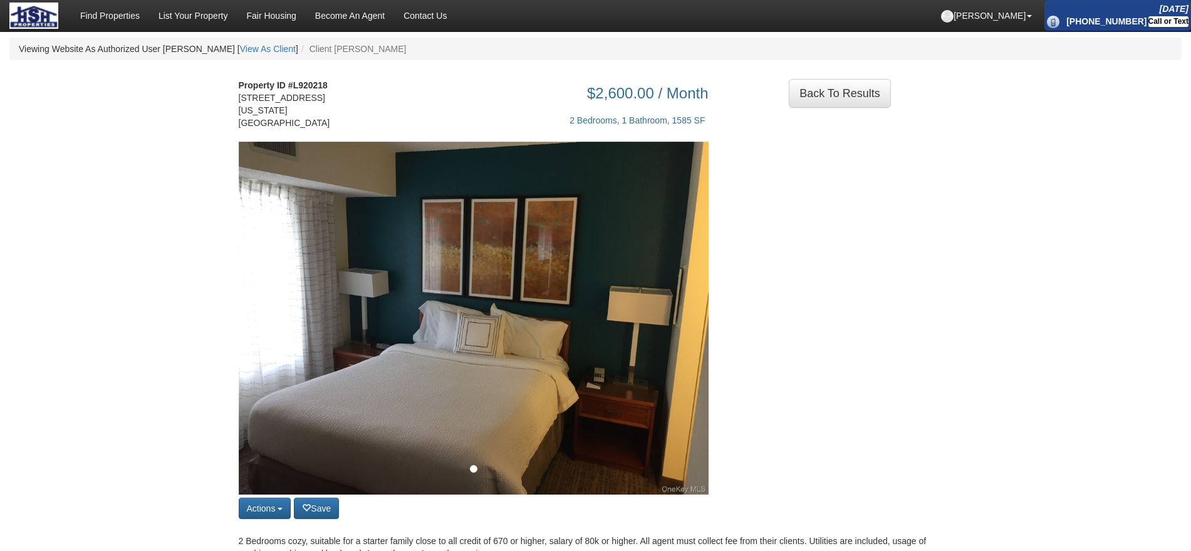
click at [685, 296] on img at bounding box center [474, 318] width 470 height 353
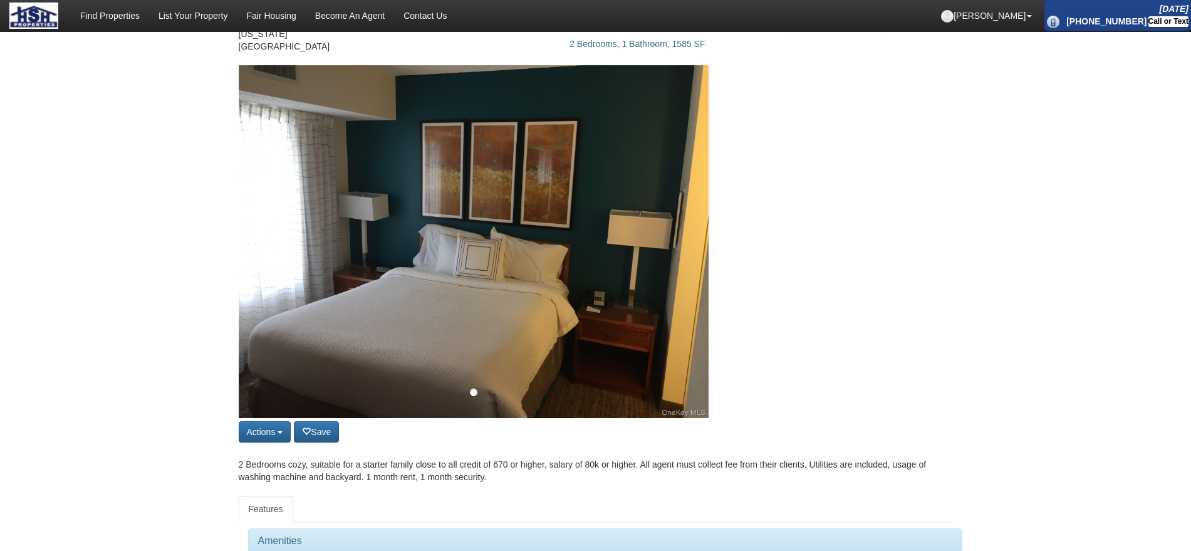
scroll to position [157, 0]
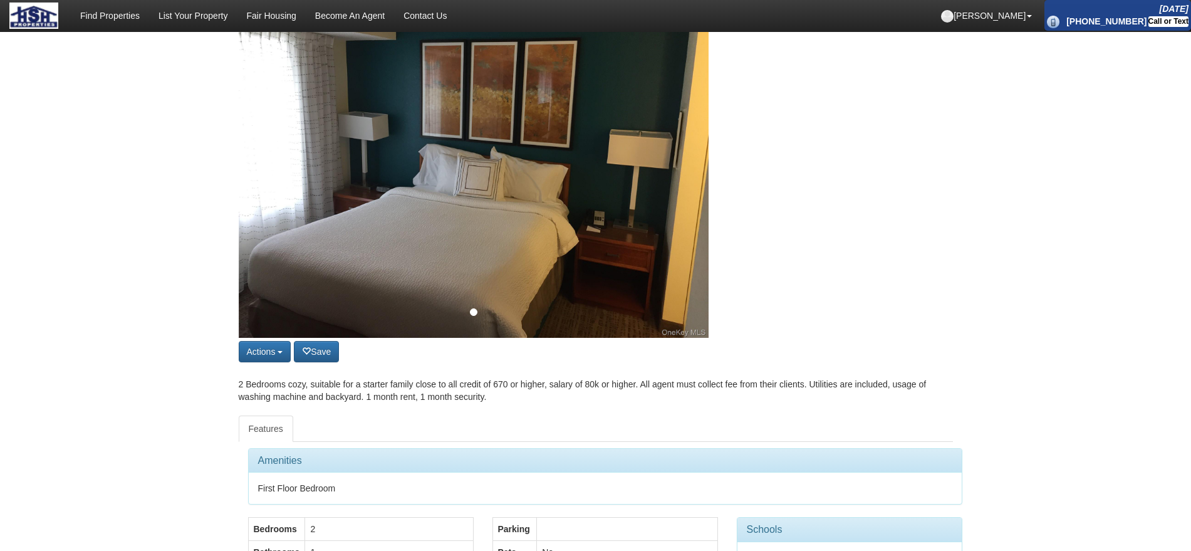
click at [673, 174] on img at bounding box center [474, 161] width 470 height 353
click at [668, 137] on img at bounding box center [474, 161] width 470 height 353
click at [667, 169] on img at bounding box center [474, 161] width 470 height 353
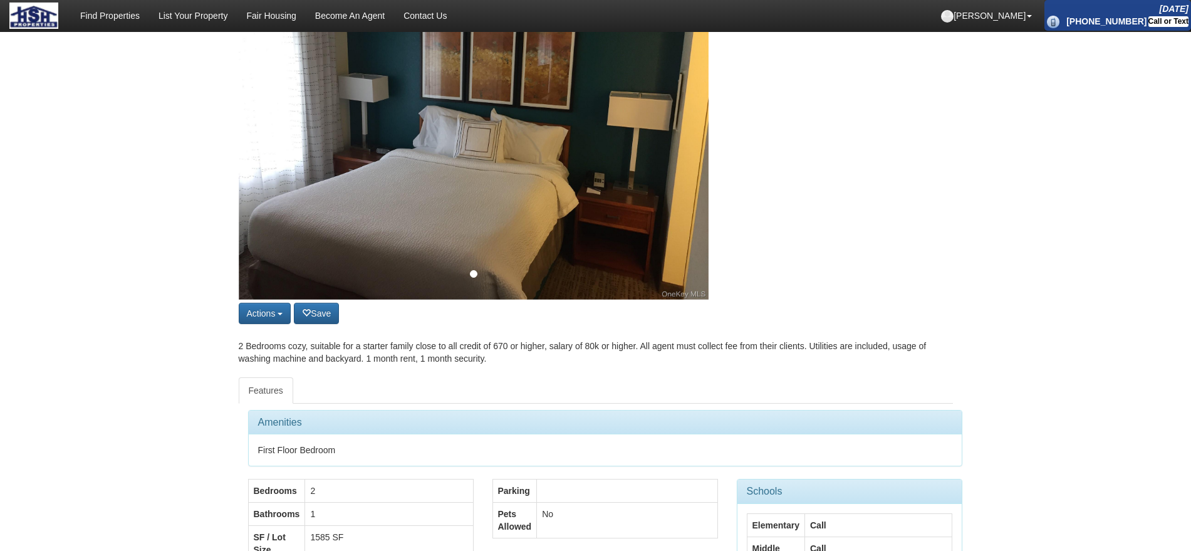
scroll to position [235, 0]
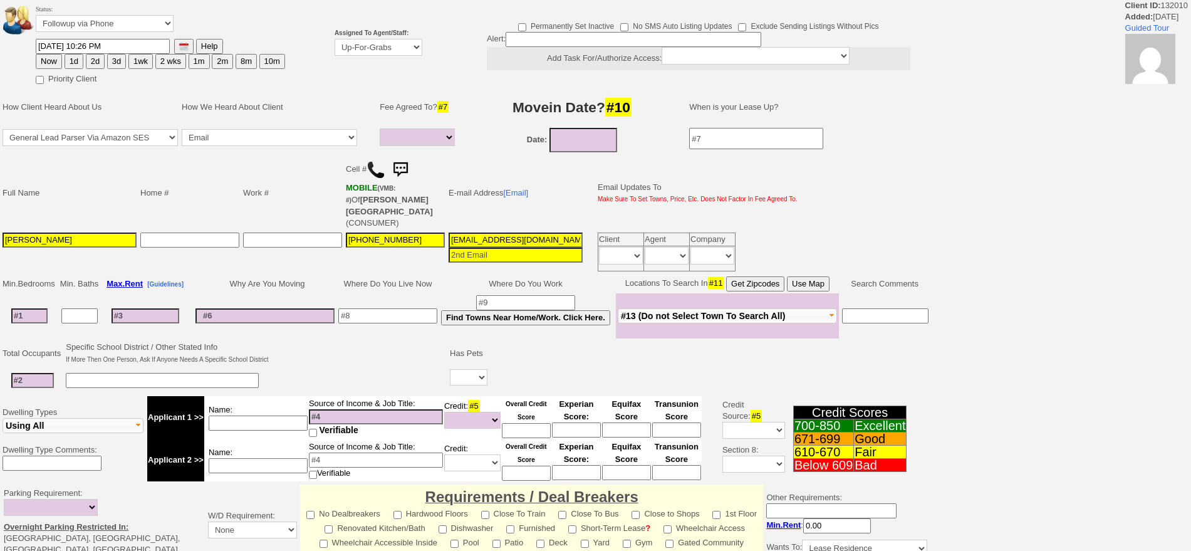
select select
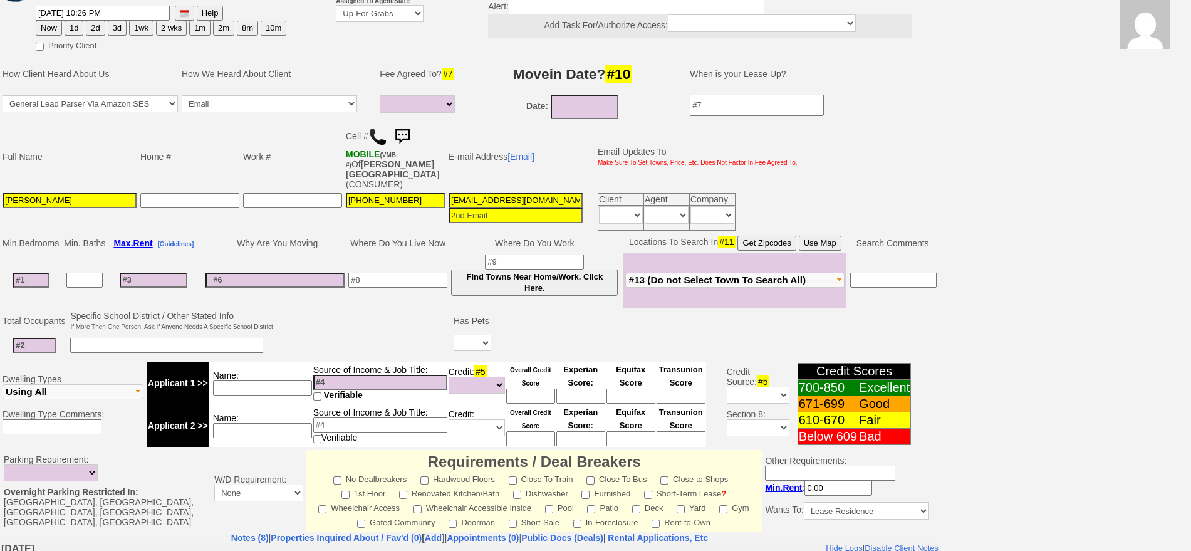
scroll to position [55, 0]
